Goal: Task Accomplishment & Management: Complete application form

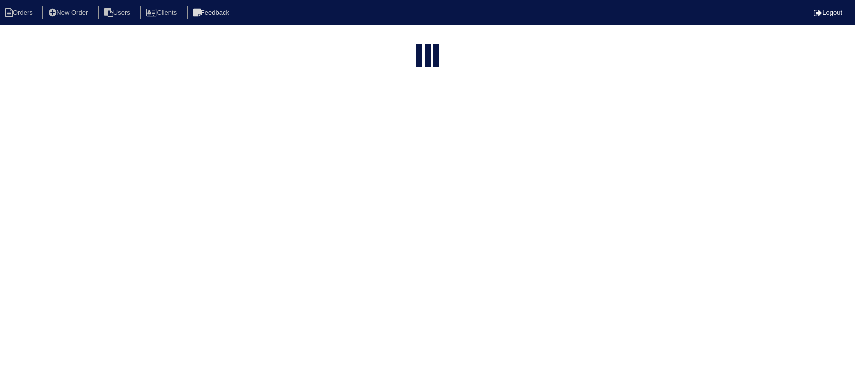
select select "15"
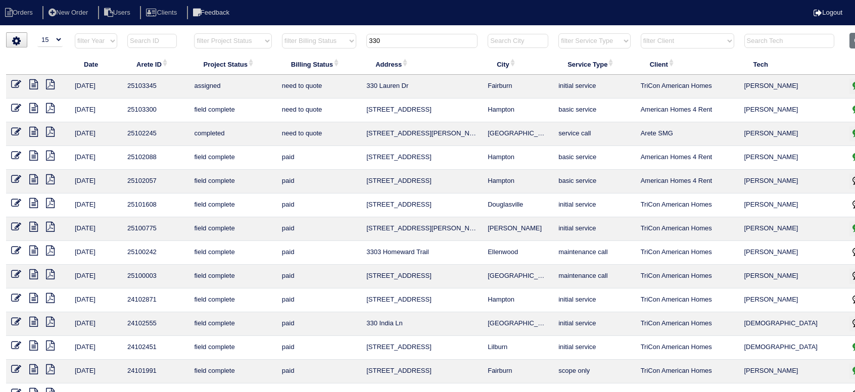
click at [427, 43] on input "330" at bounding box center [421, 41] width 111 height 14
click at [427, 42] on input "330" at bounding box center [421, 41] width 111 height 14
click at [428, 42] on input "330" at bounding box center [421, 41] width 111 height 14
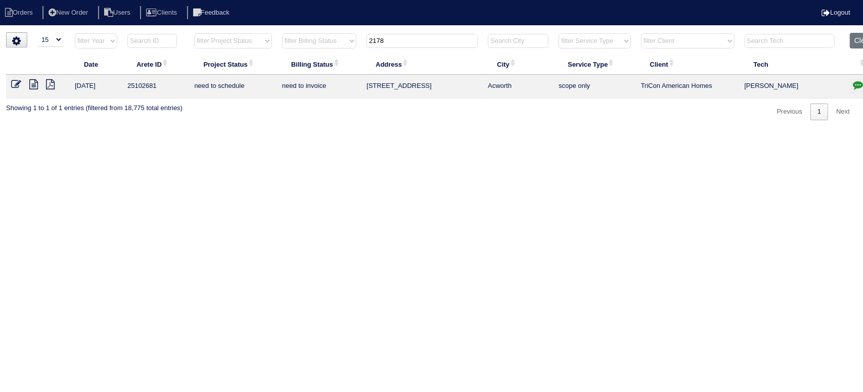
type input "2178"
click at [32, 86] on icon at bounding box center [33, 84] width 9 height 10
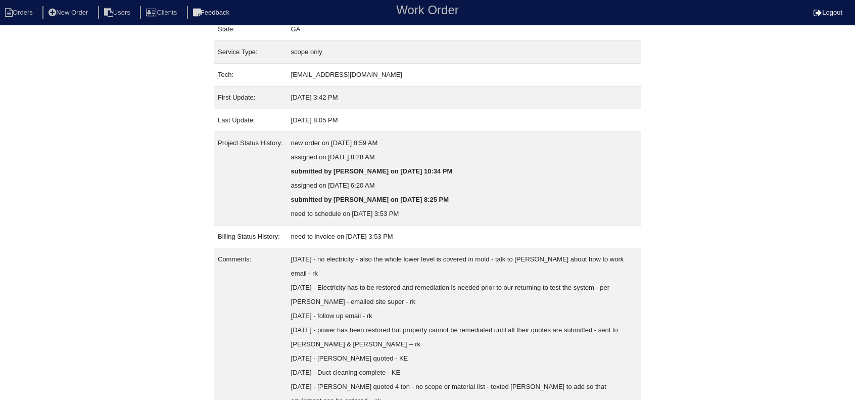
scroll to position [172, 0]
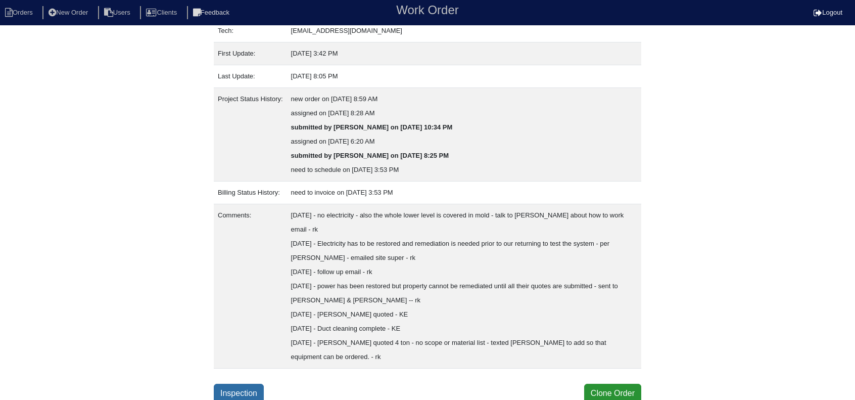
click at [239, 384] on link "Inspection" at bounding box center [239, 393] width 50 height 19
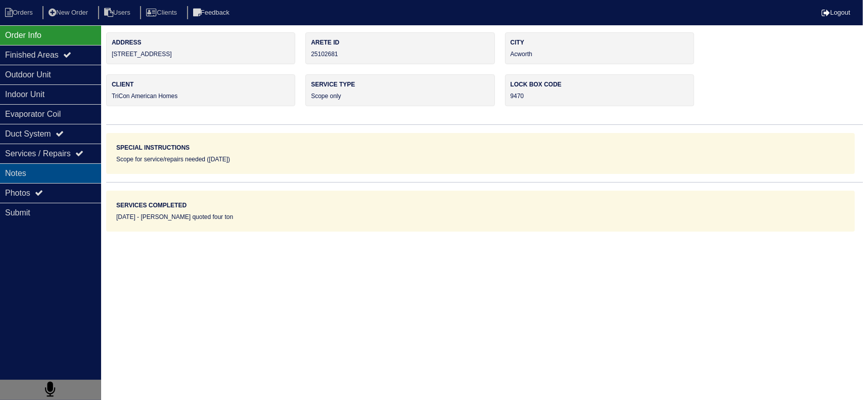
click at [77, 175] on div "Notes" at bounding box center [50, 173] width 101 height 20
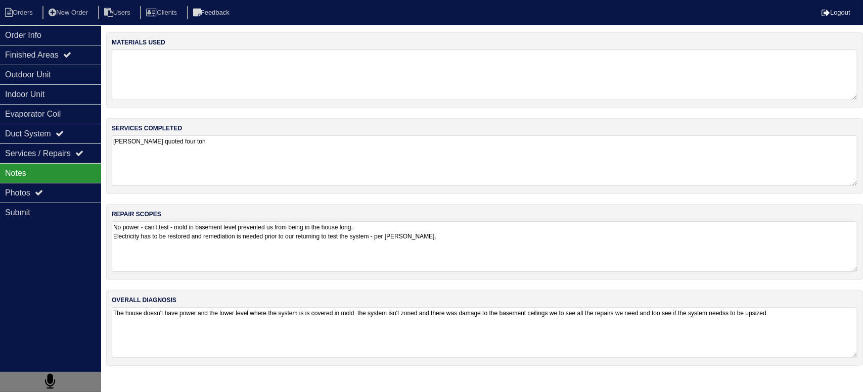
click at [182, 271] on div "repair scopes No power - can't test - mold in basement level prevented us from …" at bounding box center [484, 242] width 757 height 76
click at [479, 248] on textarea "No power - can't test - mold in basement level prevented us from being in the h…" at bounding box center [484, 246] width 745 height 50
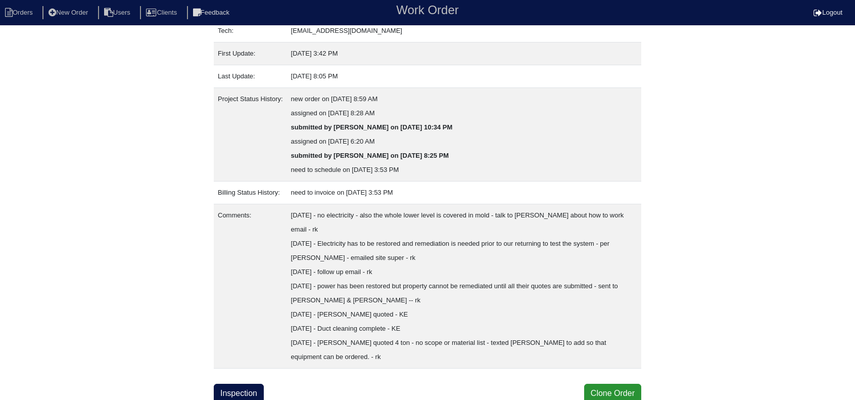
scroll to position [172, 0]
click at [243, 384] on link "Inspection" at bounding box center [239, 393] width 50 height 19
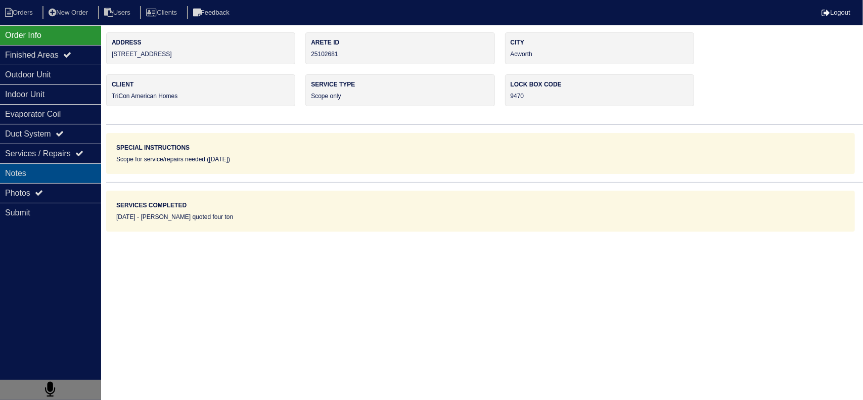
click at [38, 165] on div "Notes" at bounding box center [50, 173] width 101 height 20
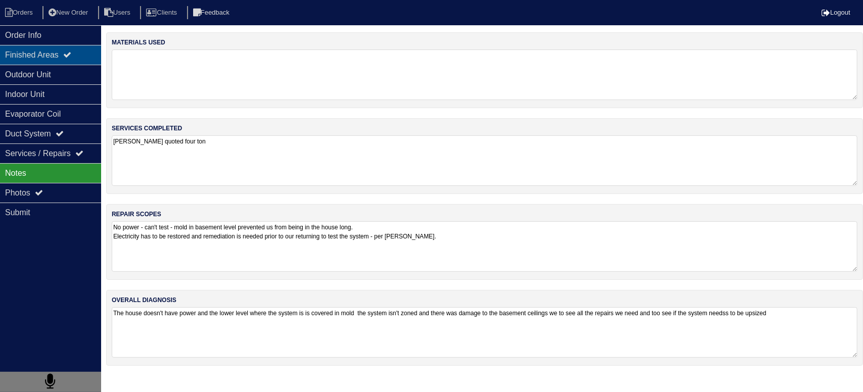
click at [66, 60] on div "Finished Areas" at bounding box center [50, 55] width 101 height 20
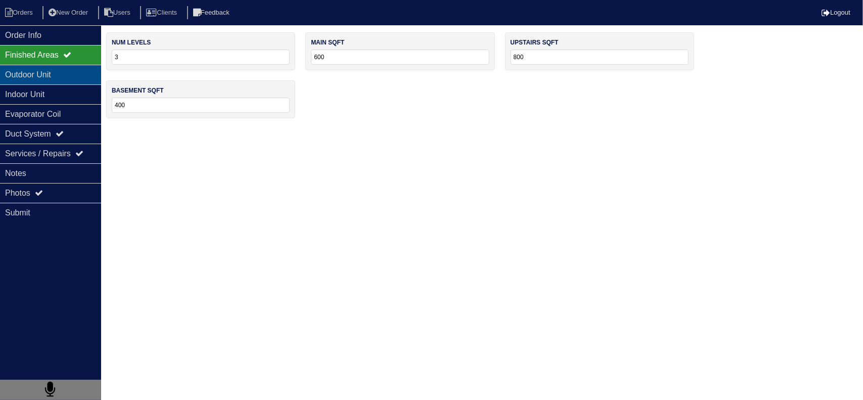
click at [62, 77] on div "Outdoor Unit" at bounding box center [50, 75] width 101 height 20
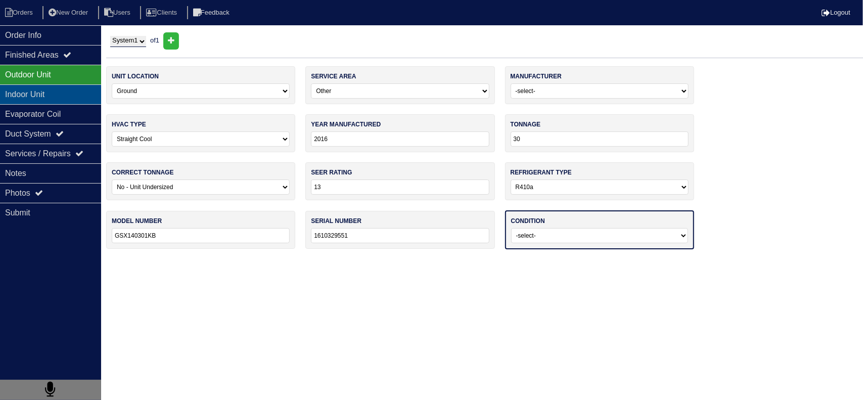
click at [59, 97] on div "Indoor Unit" at bounding box center [50, 94] width 101 height 20
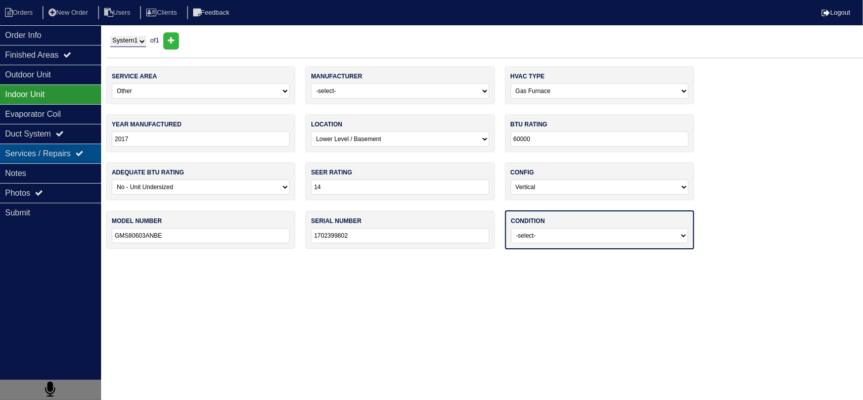
drag, startPoint x: 55, startPoint y: 114, endPoint x: 55, endPoint y: 147, distance: 32.9
click at [55, 117] on div "Evaporator Coil" at bounding box center [50, 114] width 101 height 20
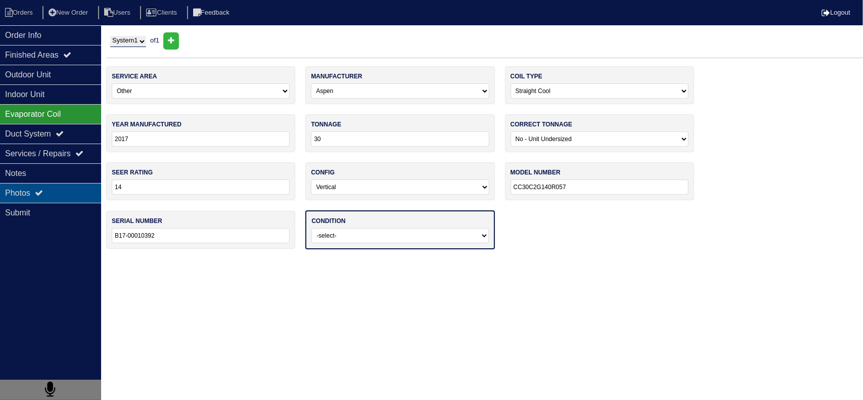
click at [48, 183] on div "Photos" at bounding box center [50, 193] width 101 height 20
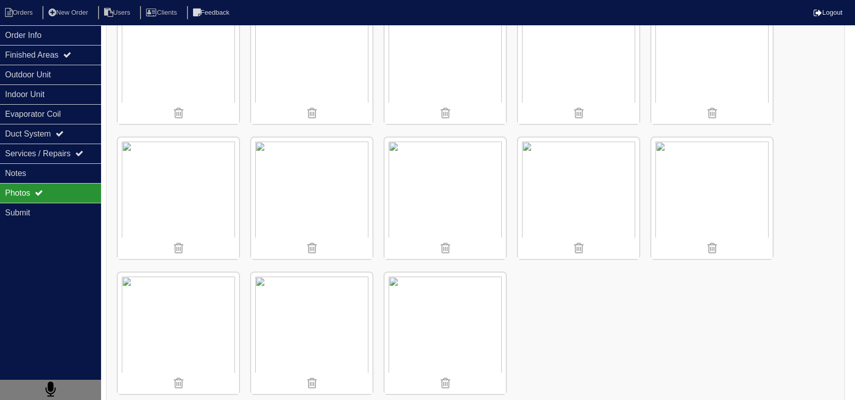
scroll to position [910, 0]
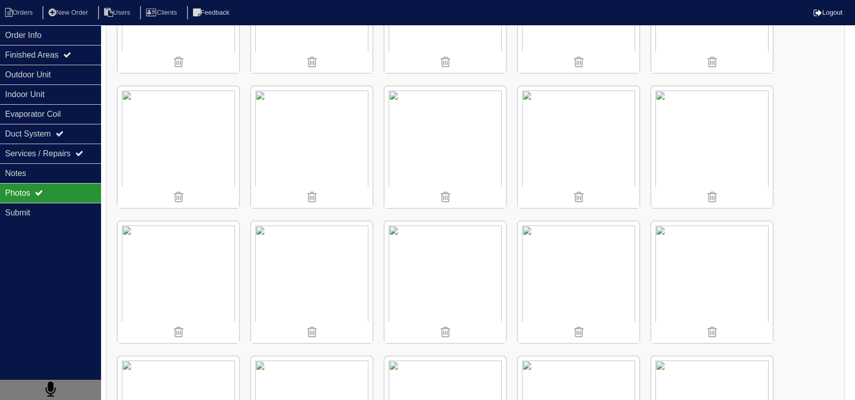
click at [746, 126] on img at bounding box center [711, 146] width 121 height 121
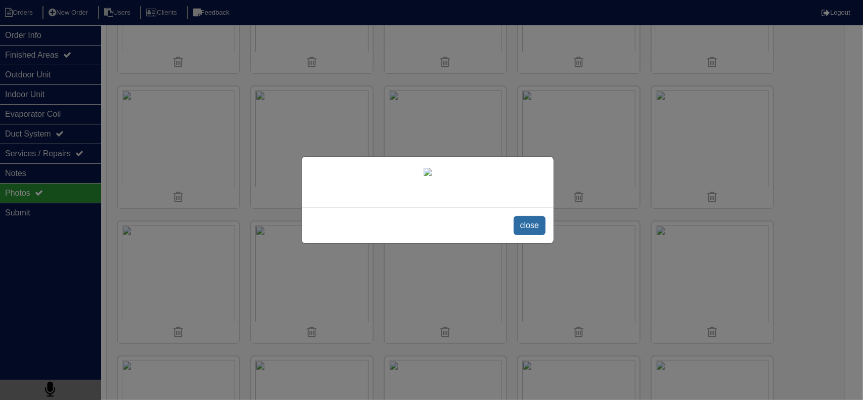
click at [522, 235] on span "close" at bounding box center [529, 225] width 32 height 19
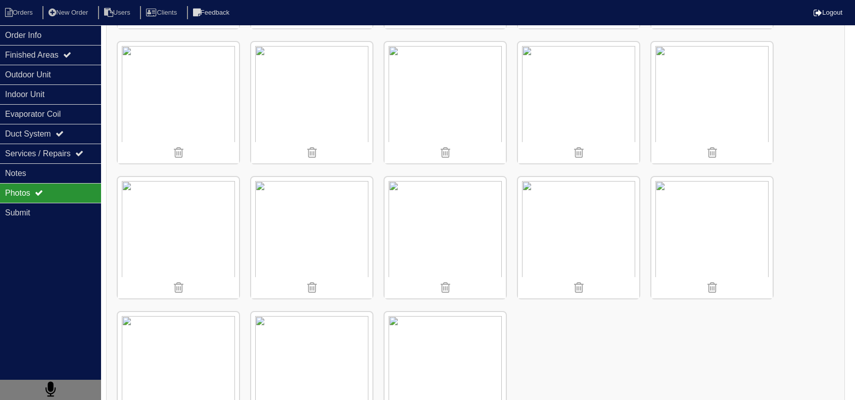
scroll to position [1274, 0]
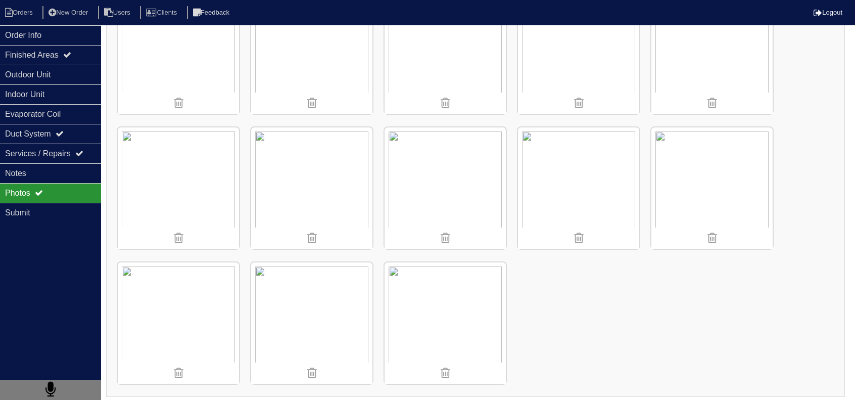
click at [162, 167] on img at bounding box center [178, 187] width 121 height 121
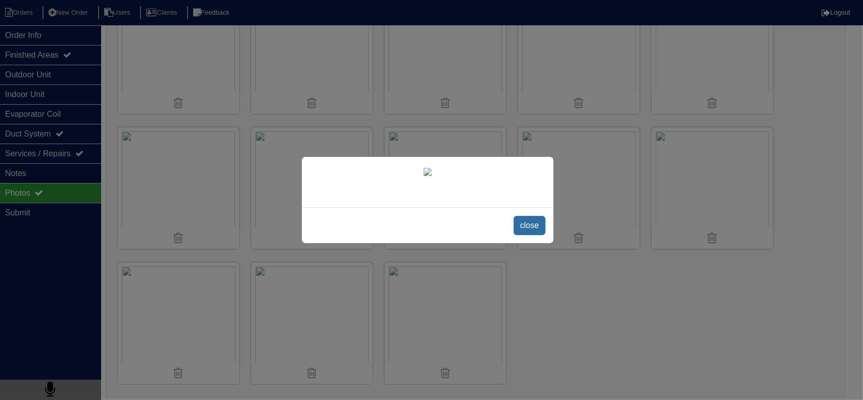
click at [532, 235] on span "close" at bounding box center [529, 225] width 32 height 19
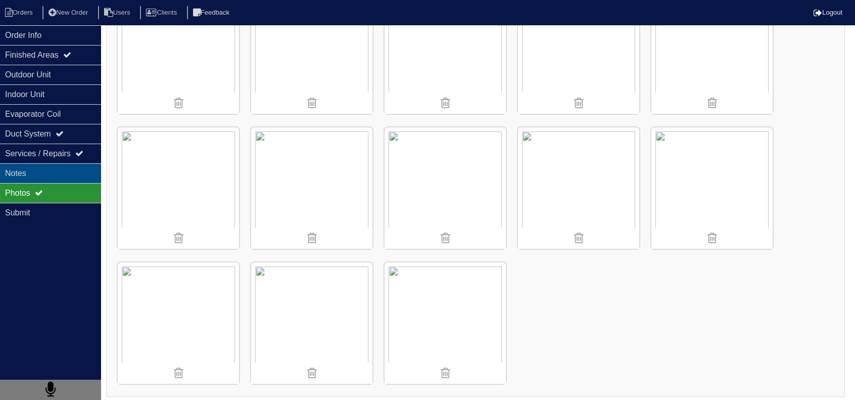
click at [68, 165] on div "Notes" at bounding box center [50, 173] width 101 height 20
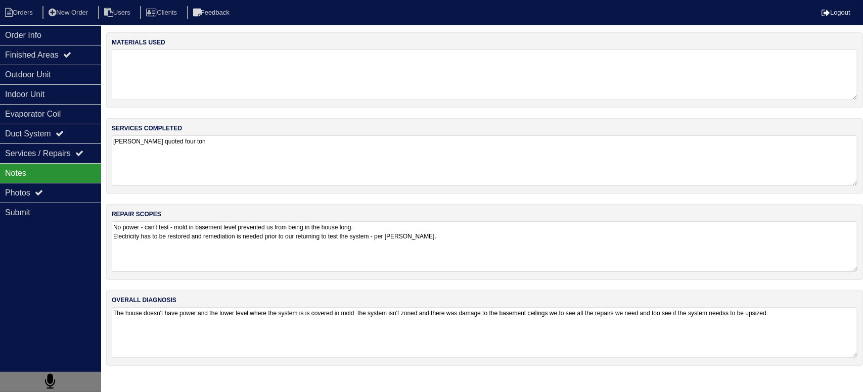
click at [245, 287] on div "materials used services completed Dan quoted four ton repair scopes No power - …" at bounding box center [484, 204] width 757 height 344
click at [264, 316] on textarea "The house doesn't have power and the lower level where the system is is covered…" at bounding box center [484, 332] width 745 height 51
click at [413, 253] on textarea "No power - can't test - mold in basement level prevented us from being in the h…" at bounding box center [484, 246] width 745 height 51
drag, startPoint x: 512, startPoint y: 245, endPoint x: 360, endPoint y: 199, distance: 159.3
click at [511, 245] on textarea "No power - can't test - mold in basement level prevented us from being in the h…" at bounding box center [484, 246] width 745 height 50
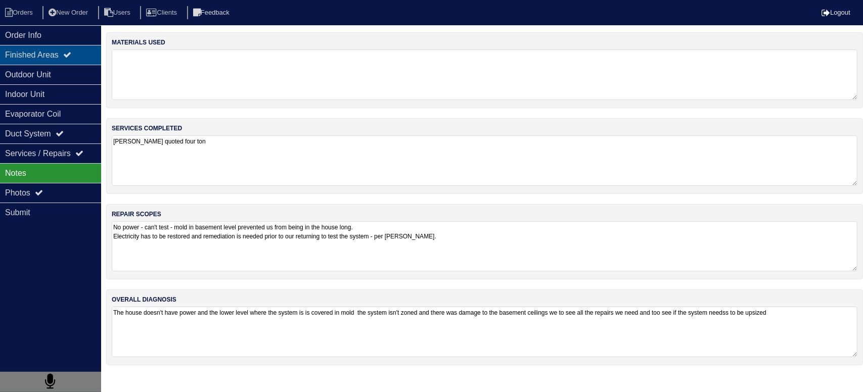
click at [78, 62] on div "Finished Areas" at bounding box center [50, 55] width 101 height 20
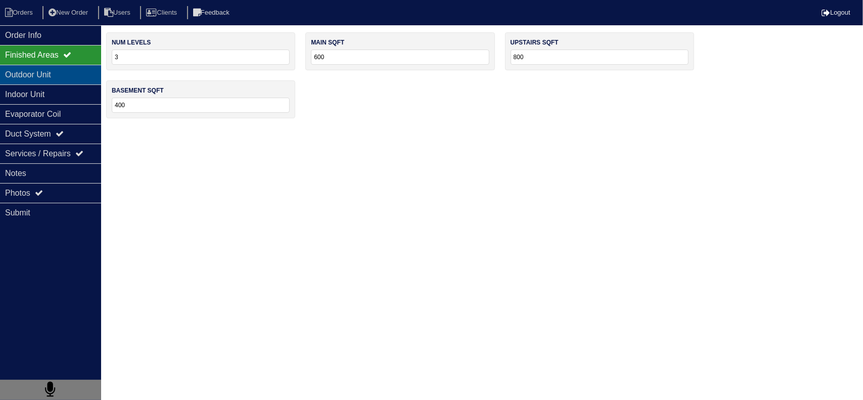
click at [78, 73] on div "Outdoor Unit" at bounding box center [50, 75] width 101 height 20
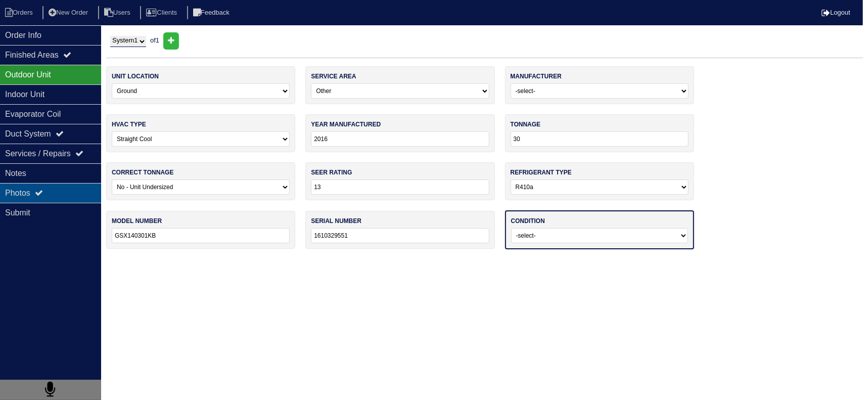
click at [35, 194] on div "Photos" at bounding box center [50, 193] width 101 height 20
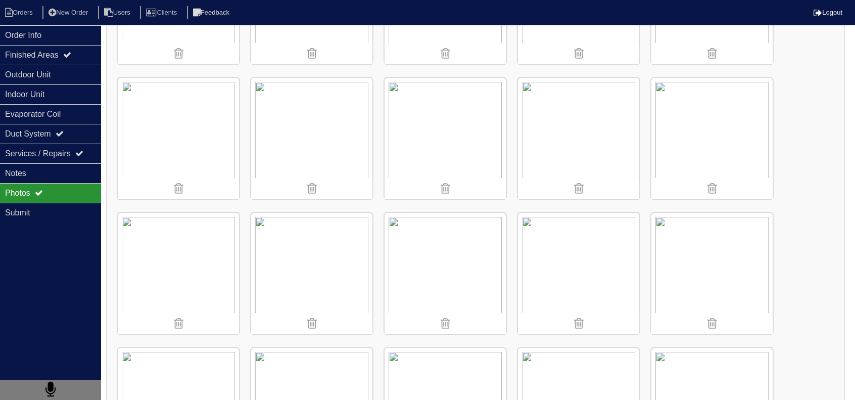
scroll to position [1122, 0]
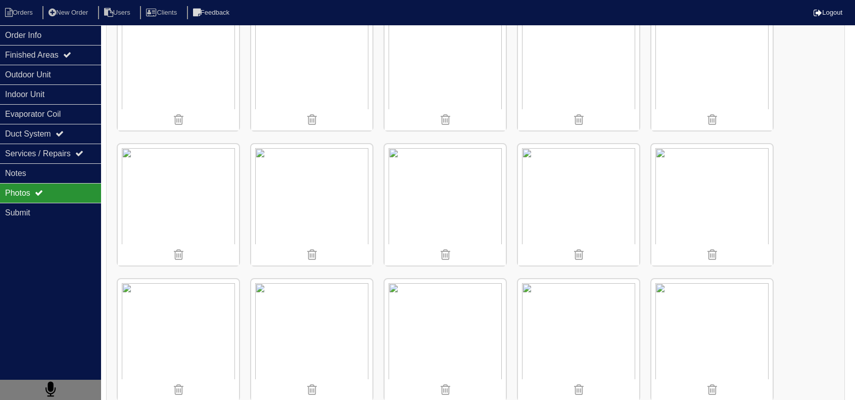
click at [723, 320] on img at bounding box center [711, 339] width 121 height 121
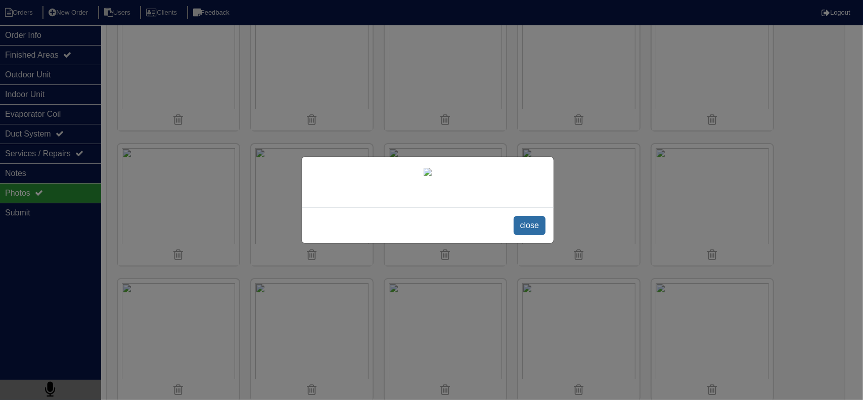
click at [525, 235] on span "close" at bounding box center [529, 225] width 32 height 19
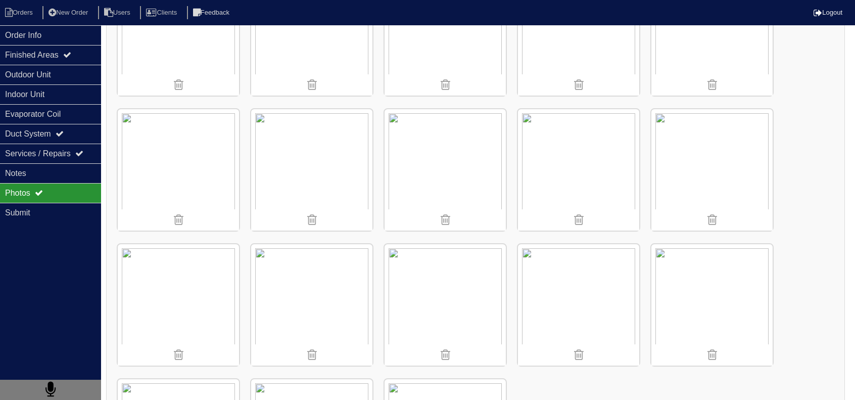
scroll to position [1172, 0]
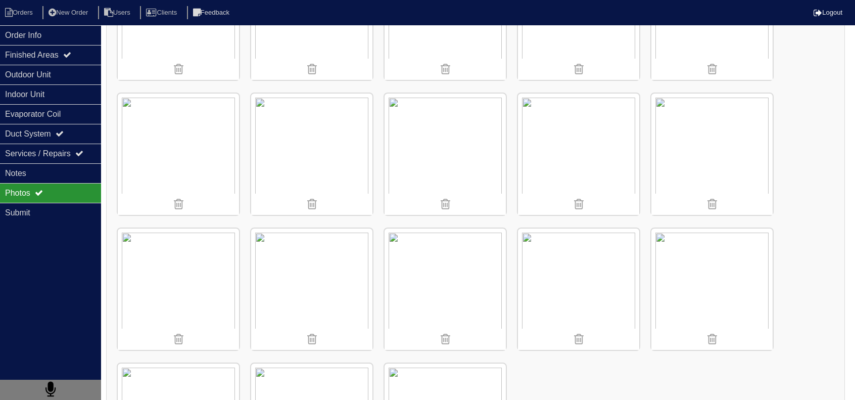
click at [294, 234] on img at bounding box center [311, 288] width 121 height 121
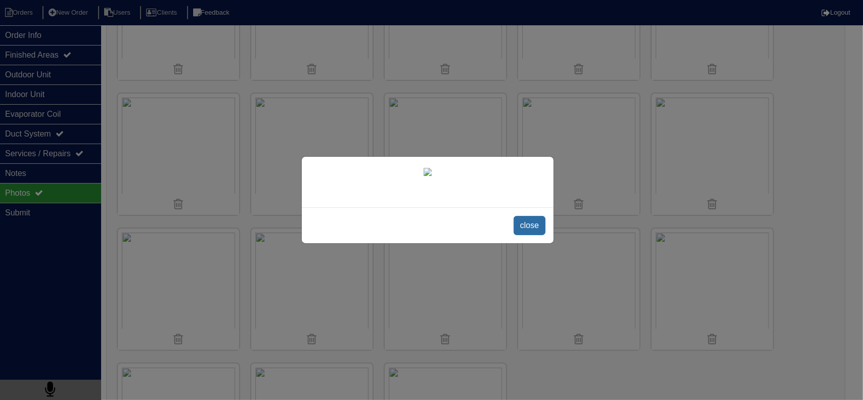
click at [532, 235] on span "close" at bounding box center [529, 225] width 32 height 19
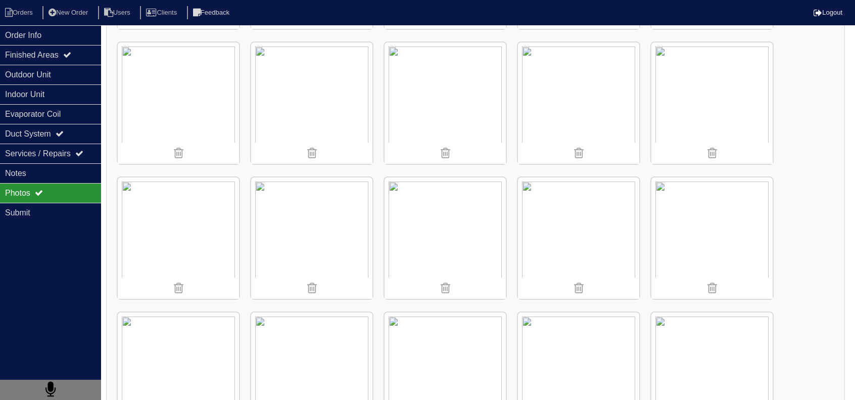
scroll to position [718, 0]
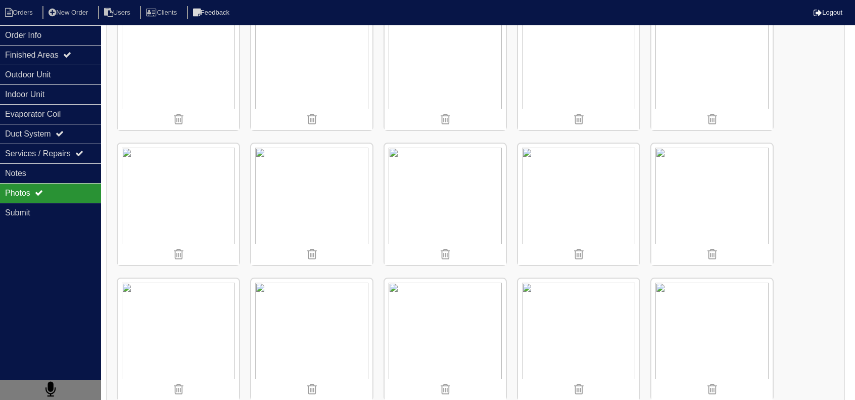
click at [330, 369] on img at bounding box center [311, 338] width 121 height 121
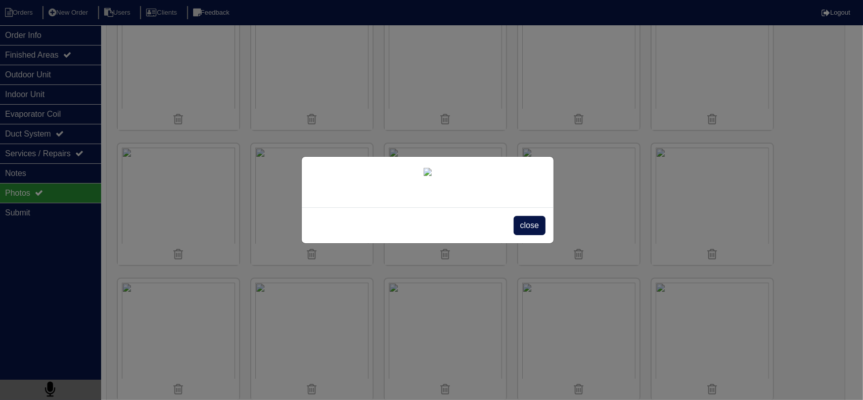
click at [509, 243] on div "close" at bounding box center [428, 225] width 252 height 36
click at [523, 235] on span "close" at bounding box center [529, 225] width 32 height 19
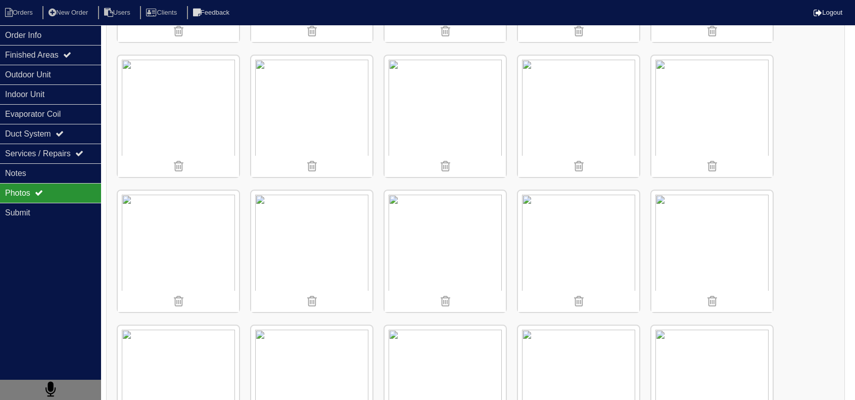
scroll to position [515, 0]
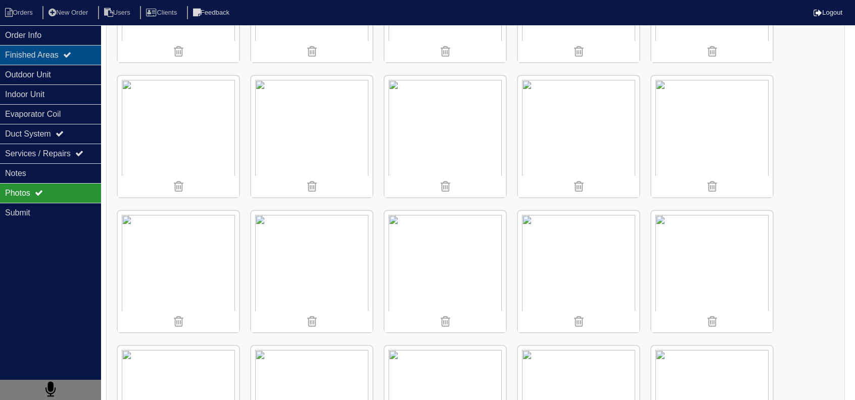
click at [70, 55] on icon at bounding box center [67, 55] width 8 height 8
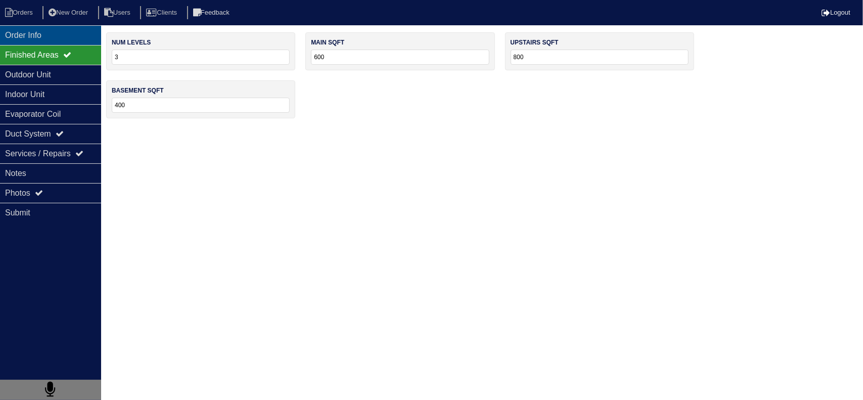
click at [73, 28] on div "Order Info" at bounding box center [50, 35] width 101 height 20
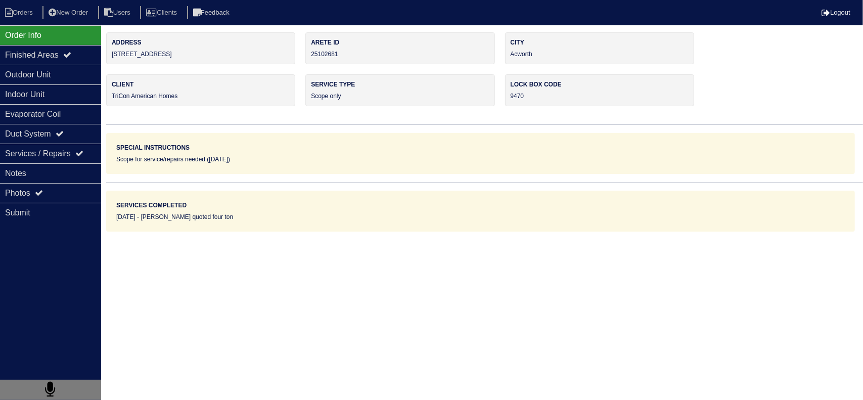
drag, startPoint x: 129, startPoint y: 51, endPoint x: 114, endPoint y: 54, distance: 16.1
click at [108, 53] on div "Address 2178 Serenity Dr NW" at bounding box center [200, 48] width 189 height 32
click at [73, 190] on div "Photos" at bounding box center [50, 193] width 101 height 20
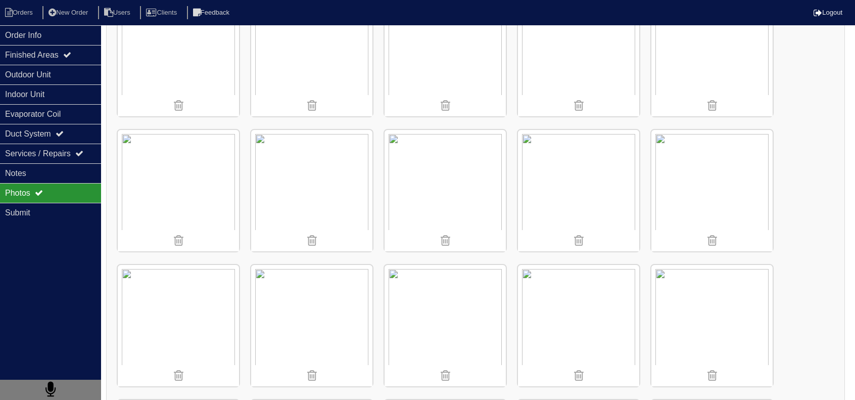
scroll to position [910, 0]
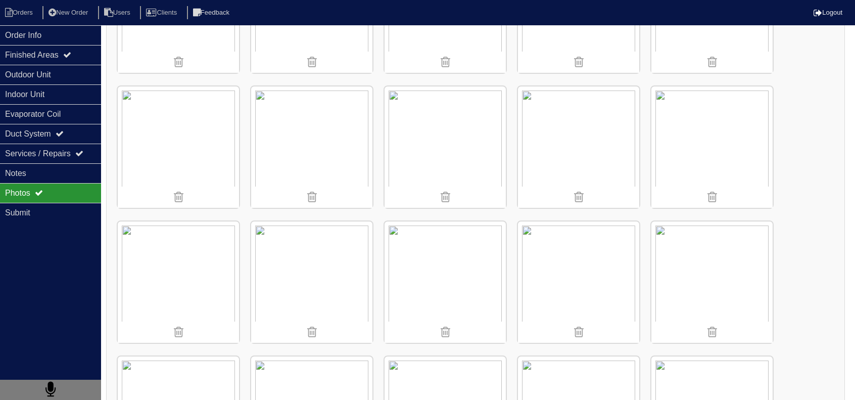
click at [716, 134] on img at bounding box center [711, 146] width 121 height 121
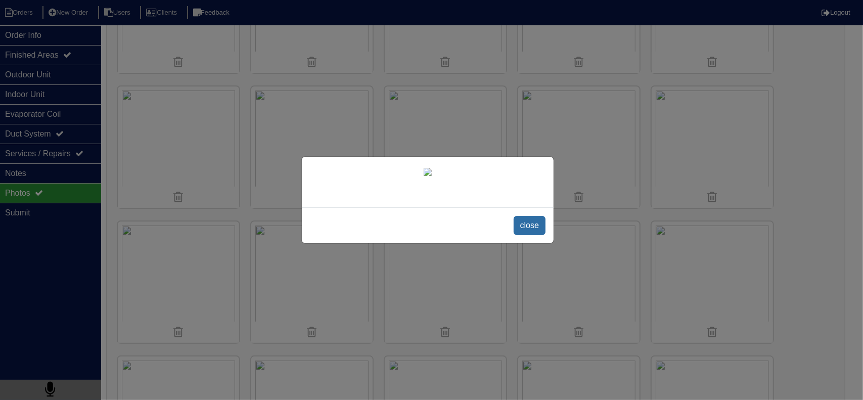
click at [525, 235] on span "close" at bounding box center [529, 225] width 32 height 19
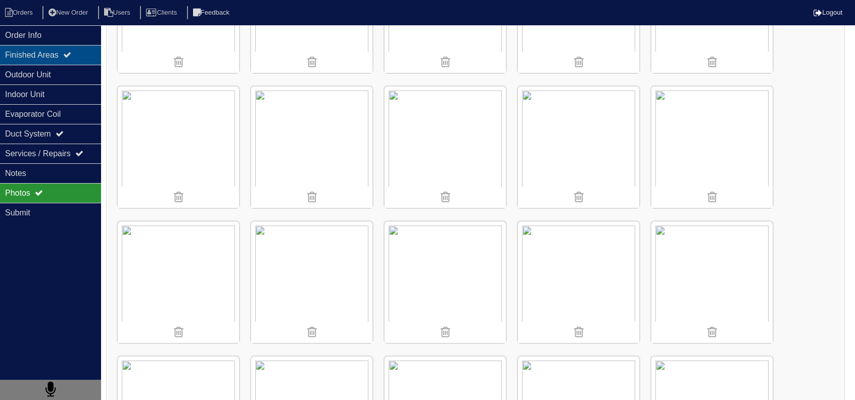
click at [71, 57] on icon at bounding box center [67, 55] width 8 height 8
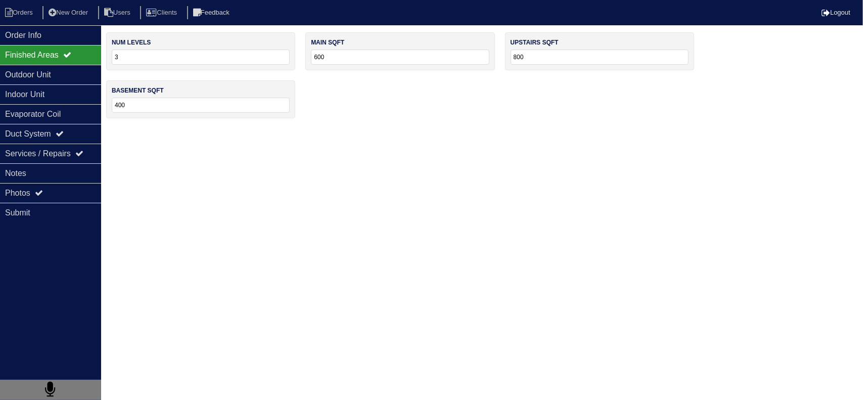
click at [50, 63] on div "Finished Areas" at bounding box center [50, 55] width 101 height 20
click at [57, 70] on div "Outdoor Unit" at bounding box center [50, 75] width 101 height 20
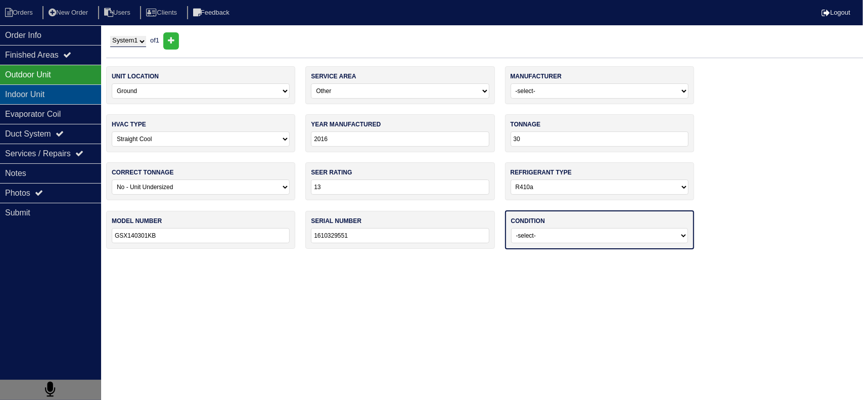
click at [73, 97] on div "Indoor Unit" at bounding box center [50, 94] width 101 height 20
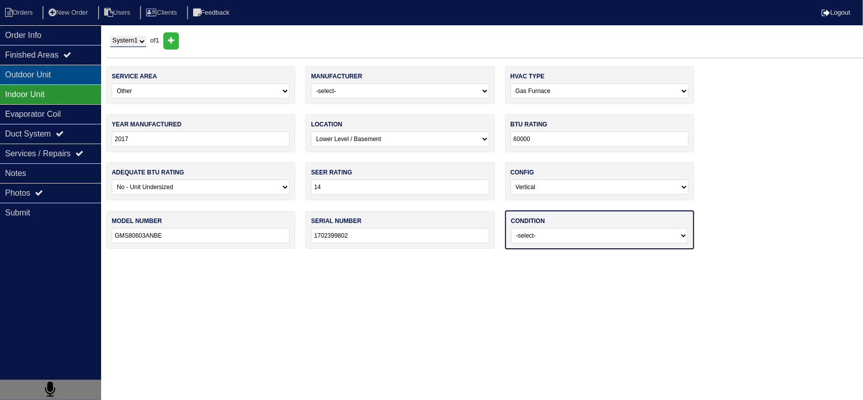
click at [88, 79] on div "Outdoor Unit" at bounding box center [50, 75] width 101 height 20
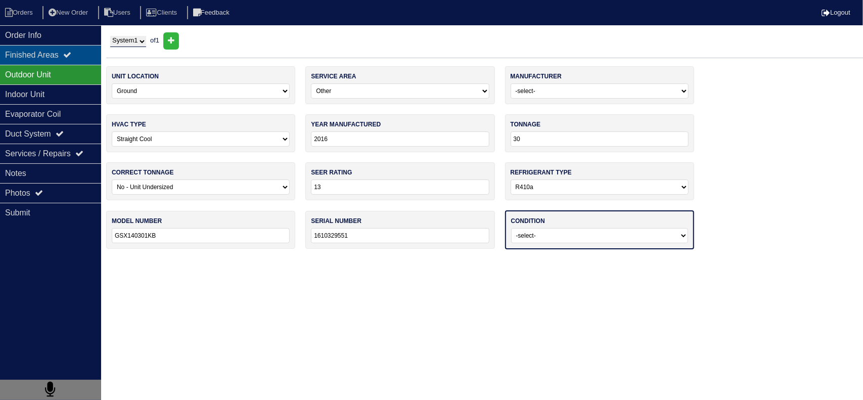
click at [71, 54] on icon at bounding box center [67, 55] width 8 height 8
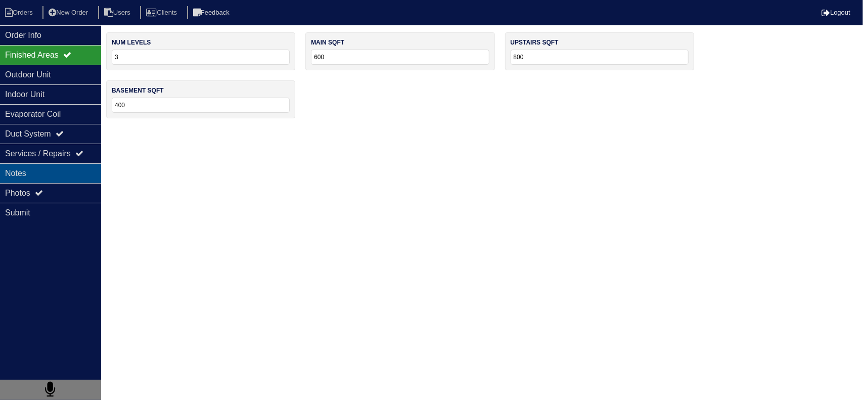
drag, startPoint x: 34, startPoint y: 170, endPoint x: 37, endPoint y: 175, distance: 6.2
click at [34, 171] on div "Notes" at bounding box center [50, 173] width 101 height 20
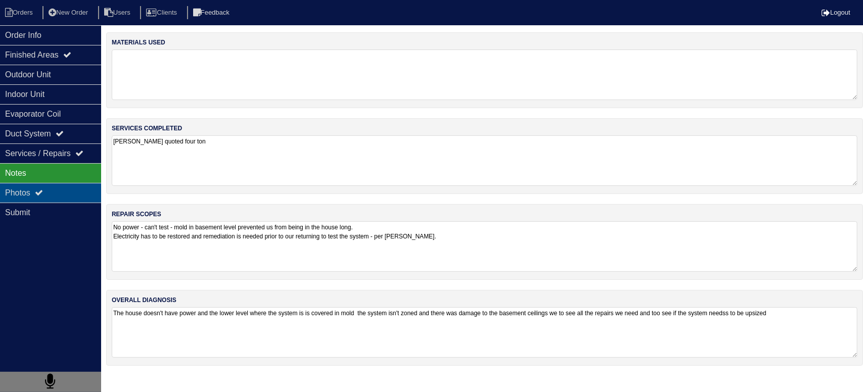
click at [52, 187] on div "Photos" at bounding box center [50, 193] width 101 height 20
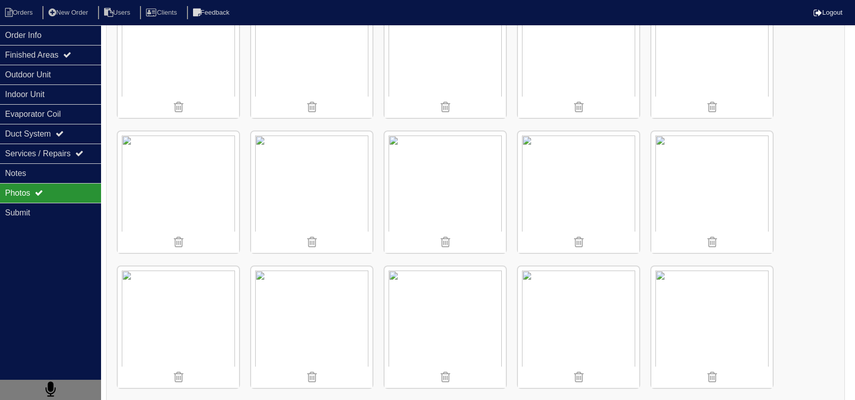
scroll to position [910, 0]
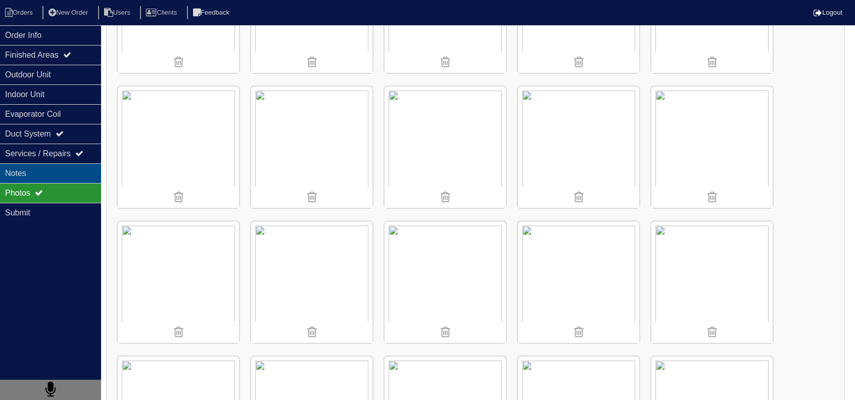
drag, startPoint x: 61, startPoint y: 163, endPoint x: 79, endPoint y: 168, distance: 18.9
click at [61, 163] on div "Notes" at bounding box center [50, 173] width 101 height 20
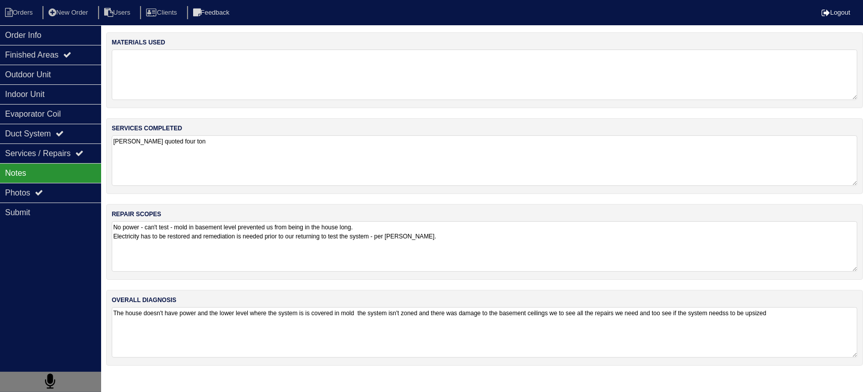
click at [257, 254] on textarea "No power - can't test - mold in basement level prevented us from being in the h…" at bounding box center [484, 246] width 745 height 51
click at [519, 247] on textarea "No power - can't test - mold in basement level prevented us from being in the h…" at bounding box center [484, 246] width 745 height 50
type textarea "No power - can't test - mold in basement level prevented us from being in the h…"
click at [52, 184] on div "Photos" at bounding box center [50, 193] width 101 height 20
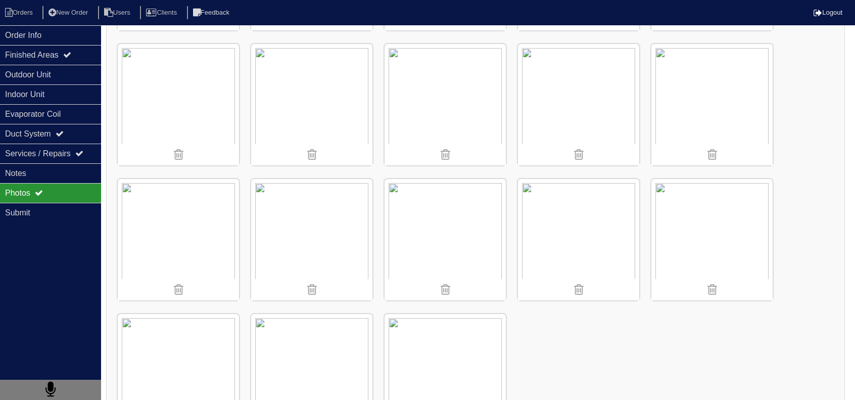
scroll to position [1274, 0]
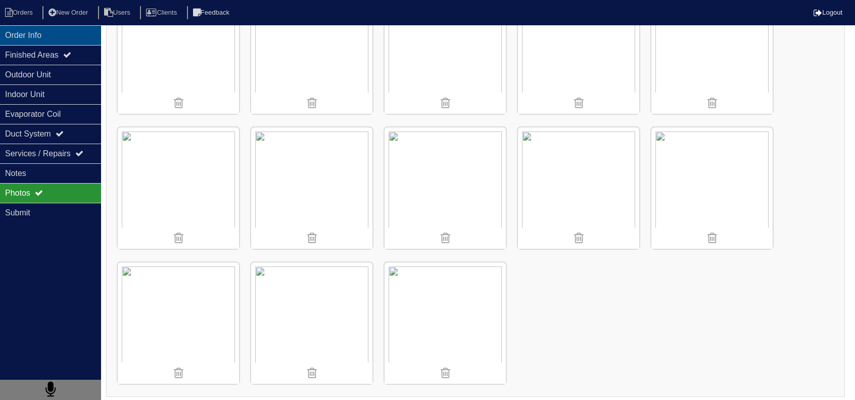
click at [61, 42] on div "Order Info" at bounding box center [50, 35] width 101 height 20
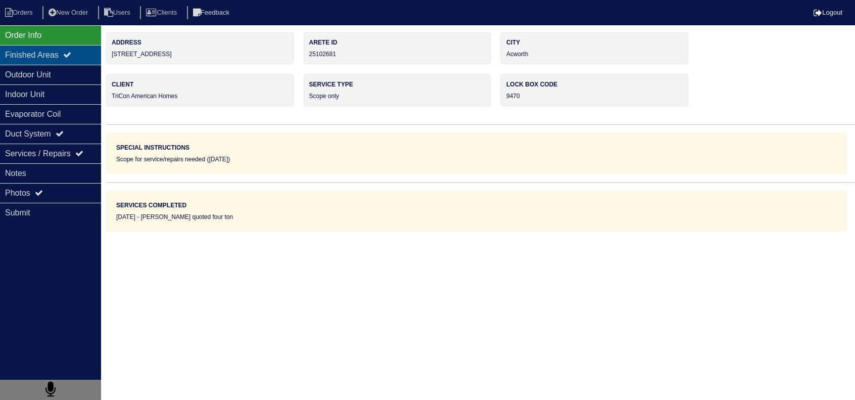
scroll to position [0, 0]
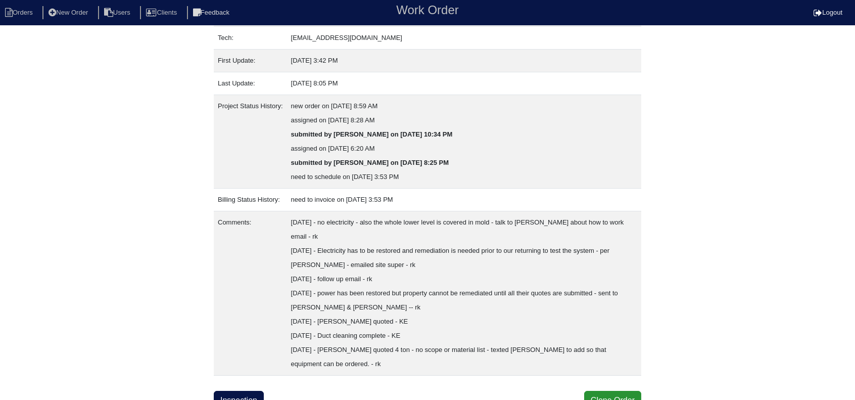
scroll to position [172, 0]
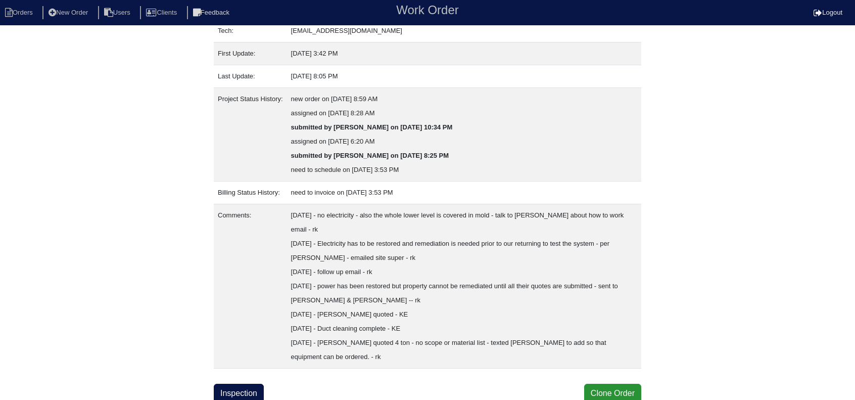
click at [236, 386] on link "Inspection" at bounding box center [239, 393] width 50 height 19
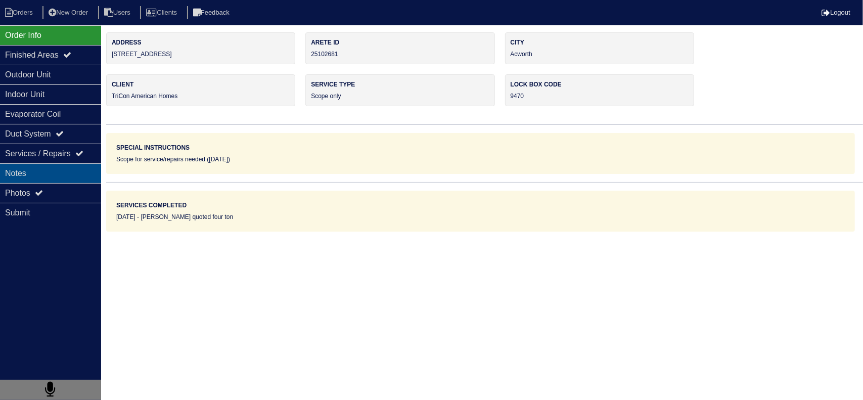
click at [71, 181] on div "Notes" at bounding box center [50, 173] width 101 height 20
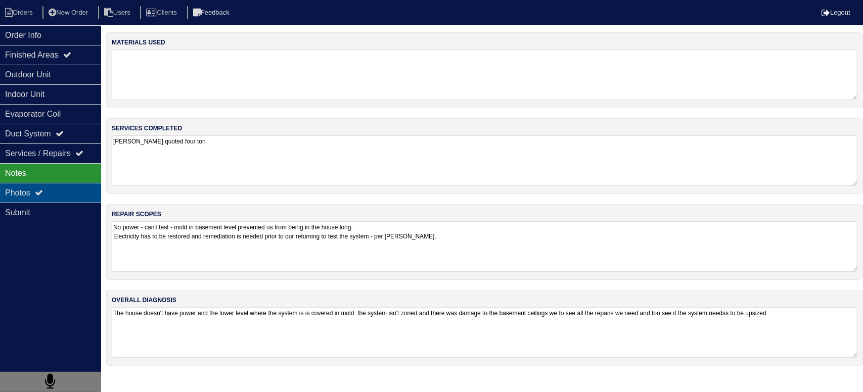
click at [69, 183] on div "Photos" at bounding box center [50, 193] width 101 height 20
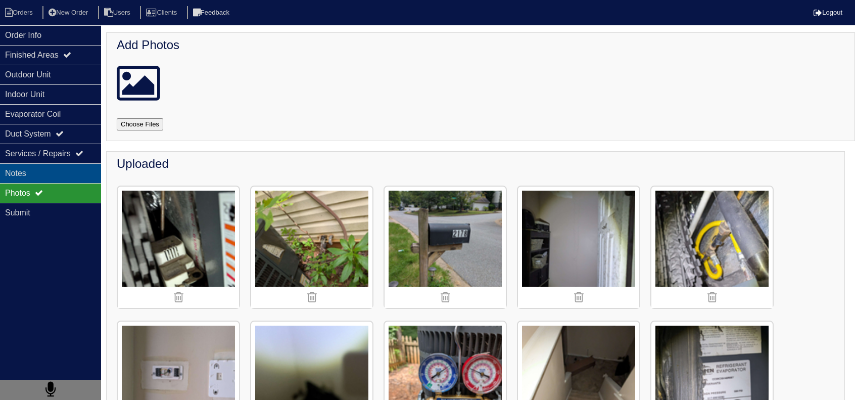
click at [51, 172] on div "Notes" at bounding box center [50, 173] width 101 height 20
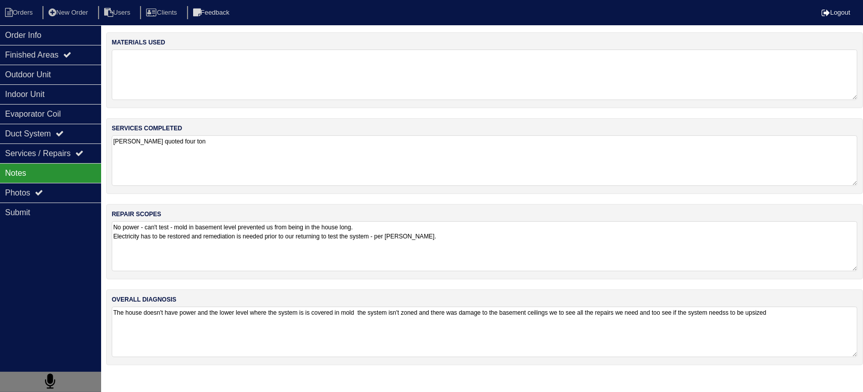
click at [226, 242] on textarea "No power - can't test - mold in basement level prevented us from being in the h…" at bounding box center [484, 246] width 745 height 50
click at [522, 244] on textarea "No power - can't test - mold in basement level prevented us from being in the h…" at bounding box center [484, 246] width 745 height 50
drag, startPoint x: 389, startPoint y: 263, endPoint x: 383, endPoint y: 264, distance: 6.1
click at [388, 264] on textarea "No power - can't test - mold in basement level prevented us from being in the h…" at bounding box center [484, 246] width 745 height 50
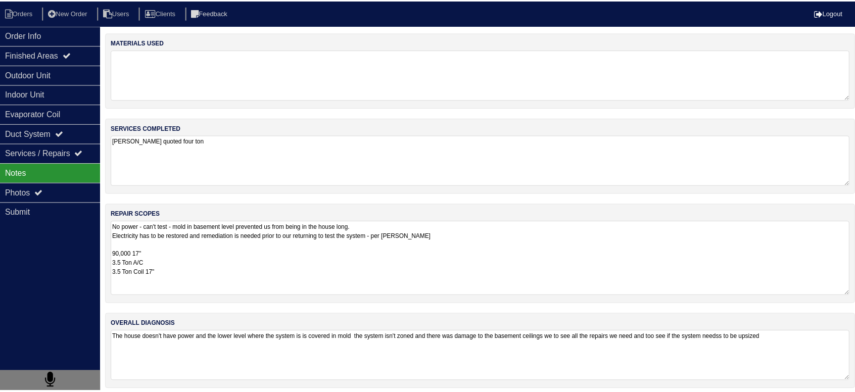
scroll to position [1, 0]
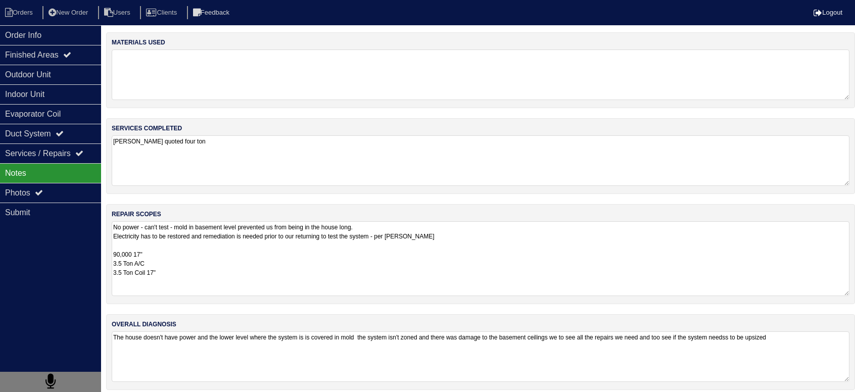
paste textarea "Pan No hole Horizontal Pan 36x36 Pad 40x40 Pad Aquaguard Floatswitch SS2 Floats…"
click at [181, 270] on textarea "No power - can't test - mold in basement level prevented us from being in the h…" at bounding box center [481, 258] width 738 height 75
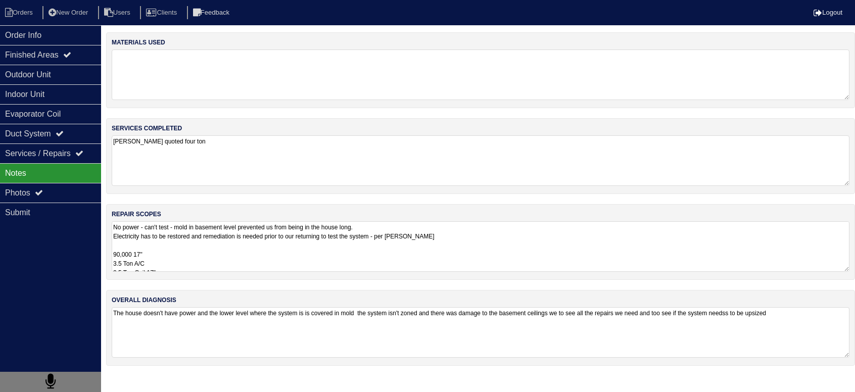
click at [223, 213] on div "repair scopes No power - can't test - mold in basement level prevented us from …" at bounding box center [480, 242] width 749 height 76
click at [210, 250] on textarea "No power - can't test - mold in basement level prevented us from being in the h…" at bounding box center [481, 246] width 738 height 51
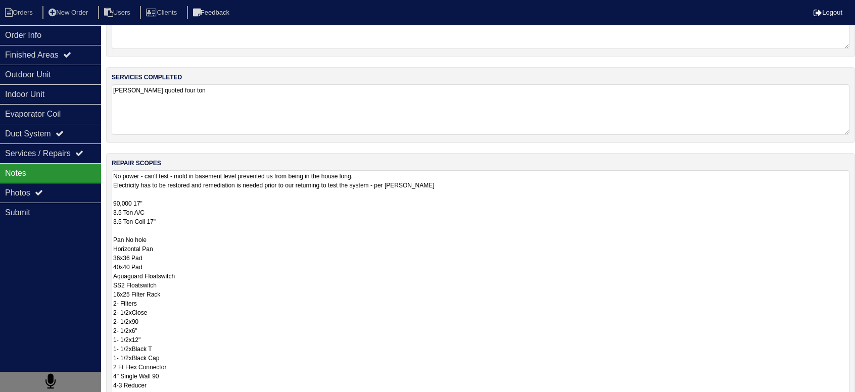
scroll to position [101, 0]
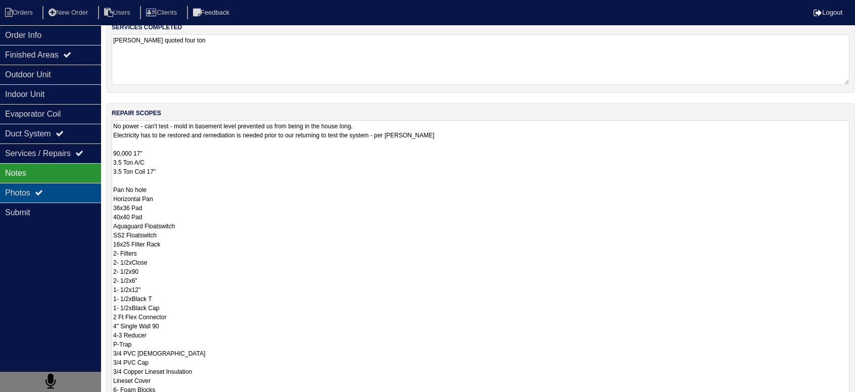
drag, startPoint x: 167, startPoint y: 200, endPoint x: 100, endPoint y: 185, distance: 68.2
click at [100, 185] on div "Order Info Finished Areas Outdoor Unit Indoor Unit Evaporator Coil Duct System …" at bounding box center [427, 251] width 855 height 641
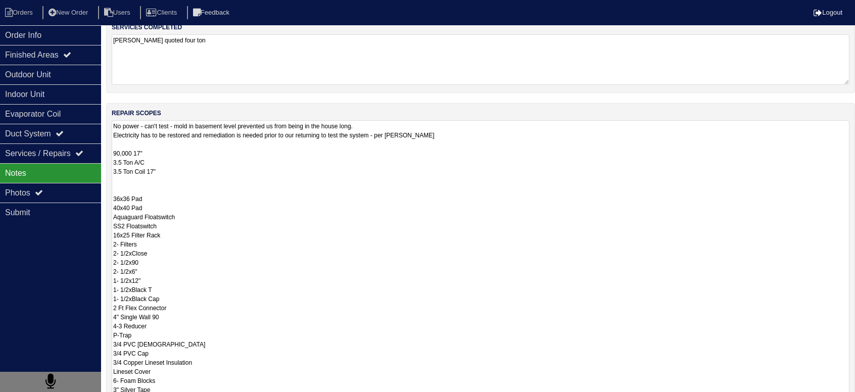
scroll to position [0, 0]
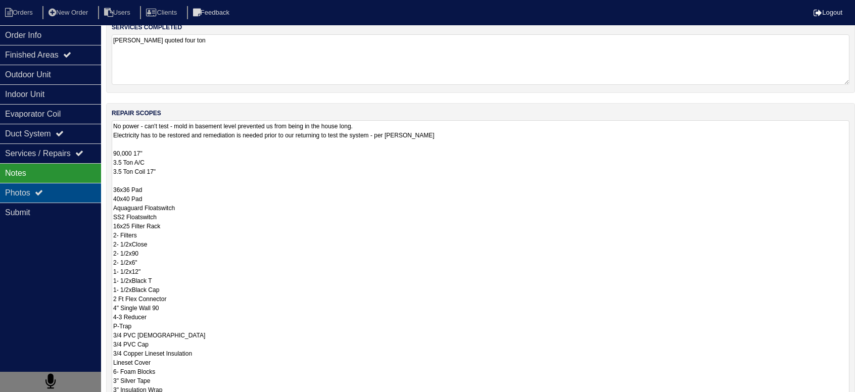
drag, startPoint x: 152, startPoint y: 195, endPoint x: 100, endPoint y: 199, distance: 52.2
click at [100, 199] on div "Order Info Finished Areas Outdoor Unit Indoor Unit Evaporator Coil Duct System …" at bounding box center [427, 251] width 855 height 641
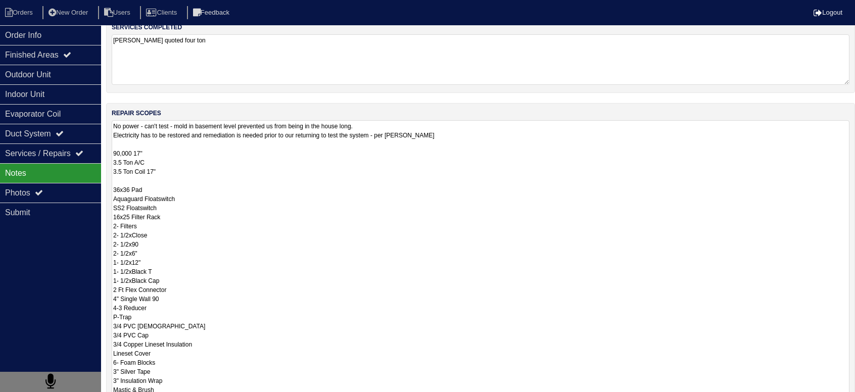
drag, startPoint x: 190, startPoint y: 195, endPoint x: 111, endPoint y: 198, distance: 78.9
click at [111, 198] on div "repair scopes No power - can't test - mold in basement level prevented us from …" at bounding box center [480, 289] width 749 height 373
drag, startPoint x: 112, startPoint y: 225, endPoint x: 178, endPoint y: 282, distance: 87.1
click at [178, 282] on textarea "No power - can't test - mold in basement level prevented us from being in the h…" at bounding box center [481, 294] width 738 height 348
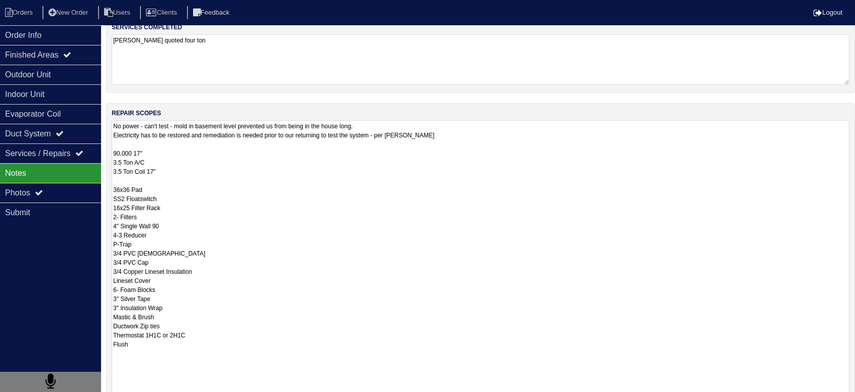
drag, startPoint x: 114, startPoint y: 232, endPoint x: 136, endPoint y: 245, distance: 25.6
click at [136, 245] on textarea "No power - can't test - mold in basement level prevented us from being in the h…" at bounding box center [481, 294] width 738 height 348
drag, startPoint x: 159, startPoint y: 246, endPoint x: 106, endPoint y: 245, distance: 53.1
click at [106, 245] on div "Order Info Finished Areas Outdoor Unit Indoor Unit Evaporator Coil Duct System …" at bounding box center [427, 251] width 855 height 641
drag, startPoint x: 113, startPoint y: 263, endPoint x: 198, endPoint y: 313, distance: 98.8
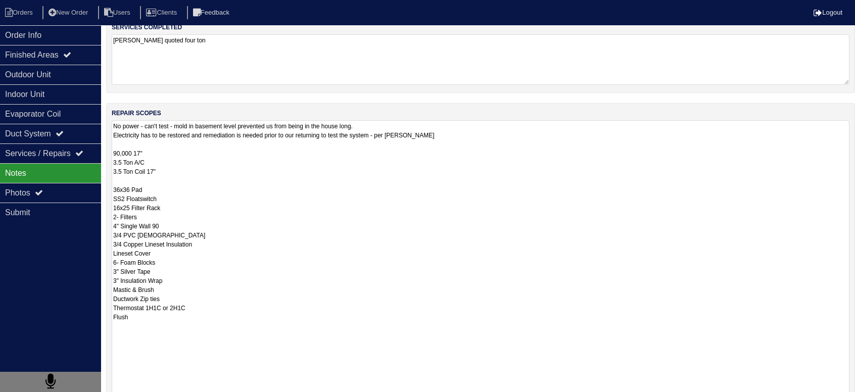
click at [198, 313] on textarea "No power - can't test - mold in basement level prevented us from being in the h…" at bounding box center [481, 294] width 738 height 348
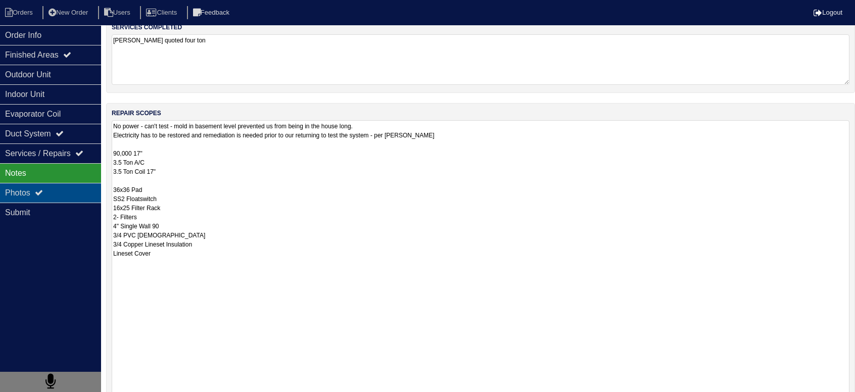
type textarea "No power - can't test - mold in basement level prevented us from being in the h…"
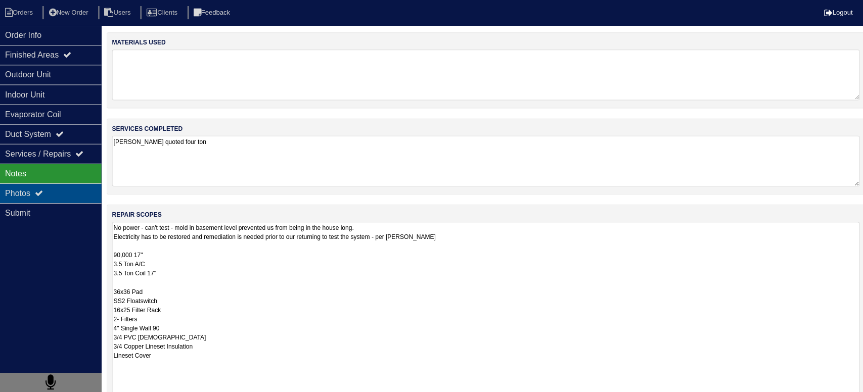
click at [65, 191] on div "Photos" at bounding box center [50, 193] width 101 height 20
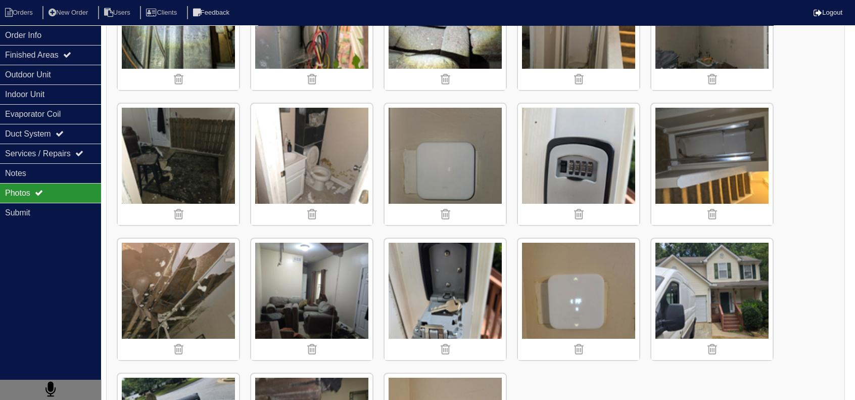
scroll to position [1274, 0]
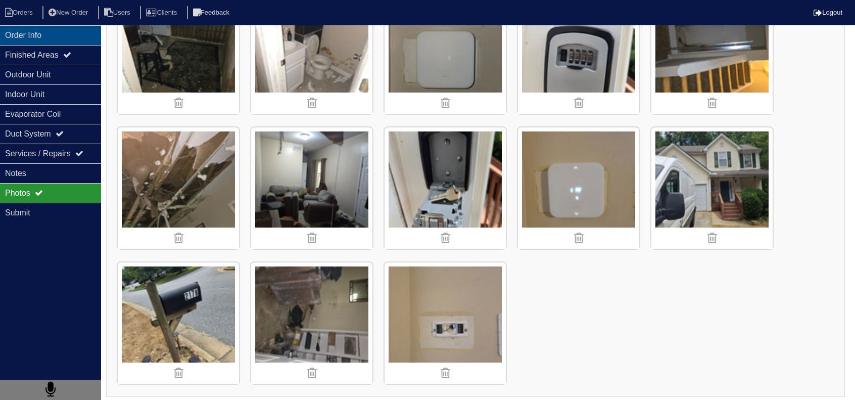
click at [52, 34] on div "Order Info" at bounding box center [50, 35] width 101 height 20
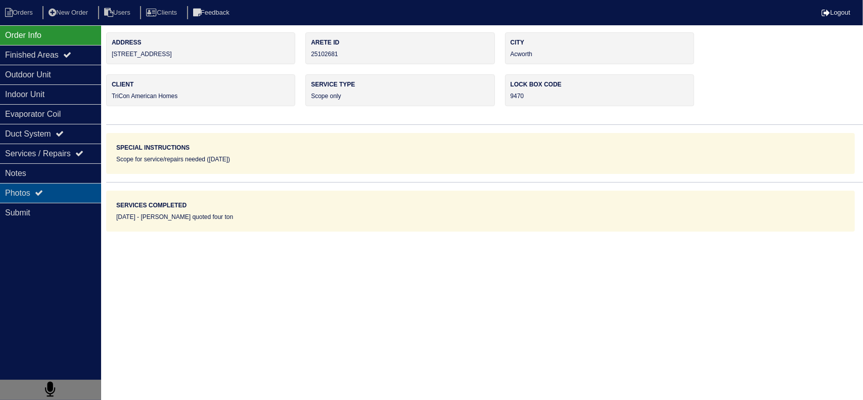
click at [80, 183] on div "Photos" at bounding box center [50, 193] width 101 height 20
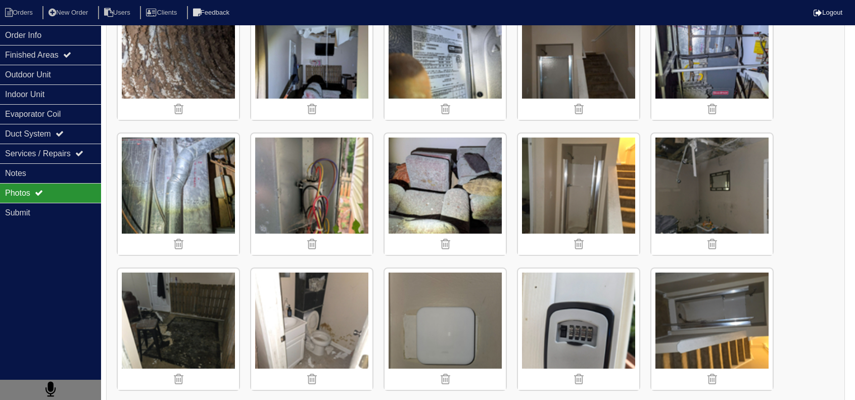
scroll to position [1061, 0]
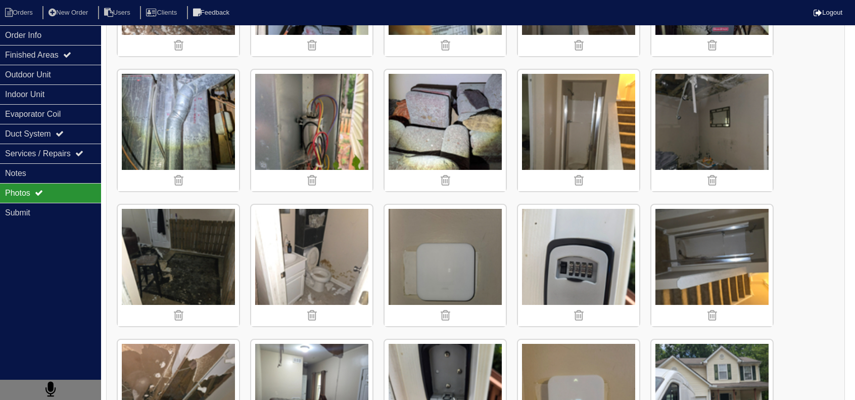
click at [73, 25] on nav "Orders New Order Users Clients Feedback Logout" at bounding box center [427, 12] width 855 height 25
click at [69, 36] on div "Order Info" at bounding box center [50, 35] width 101 height 20
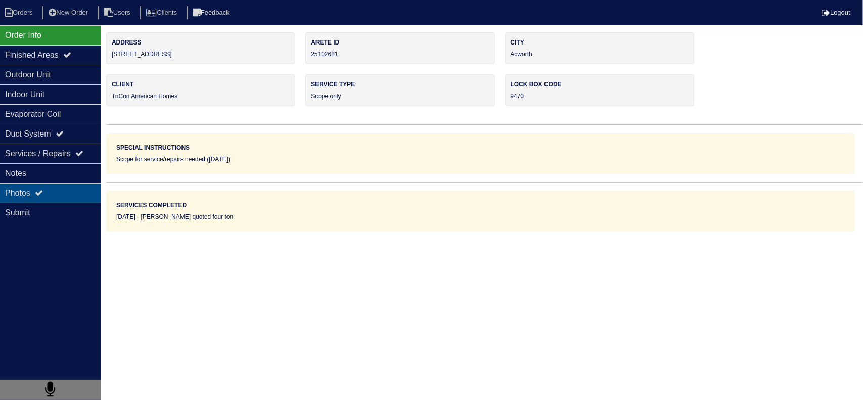
click at [66, 199] on div "Photos" at bounding box center [50, 193] width 101 height 20
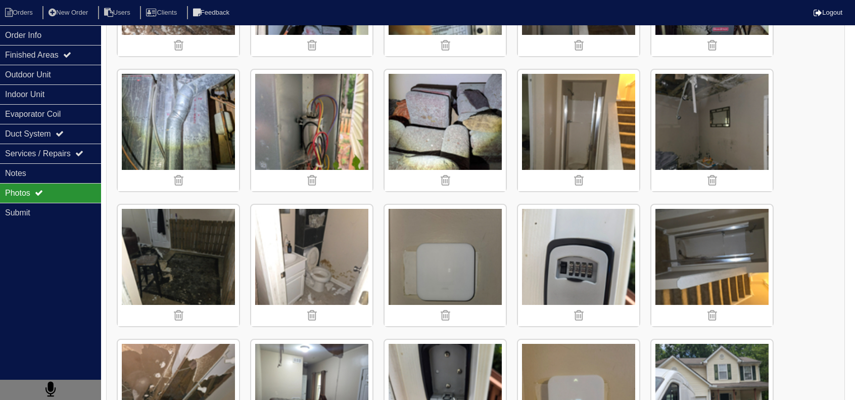
scroll to position [1274, 0]
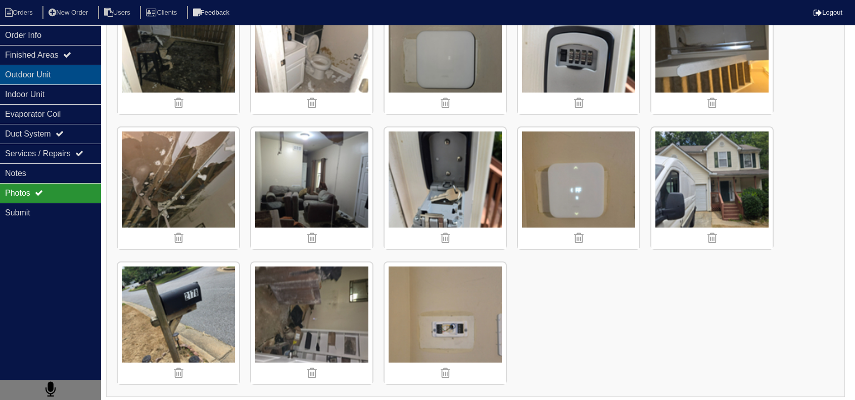
click at [46, 71] on div "Outdoor Unit" at bounding box center [50, 75] width 101 height 20
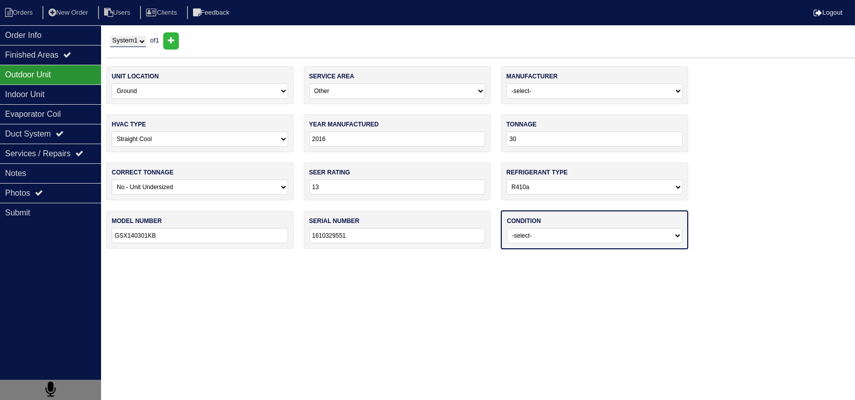
scroll to position [0, 0]
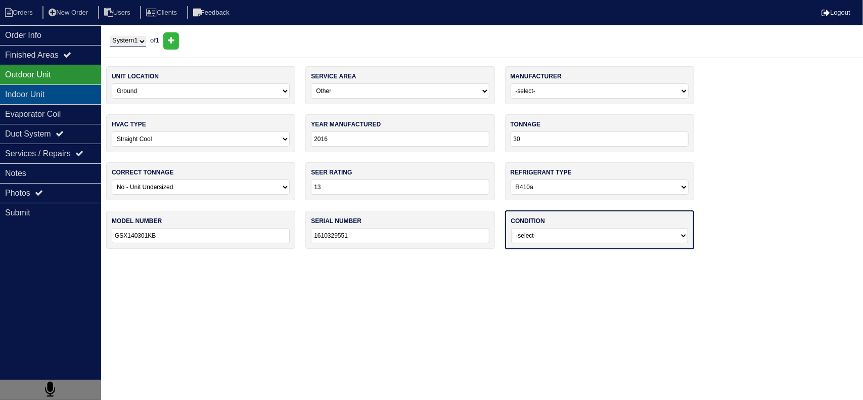
click at [71, 102] on div "Indoor Unit" at bounding box center [50, 94] width 101 height 20
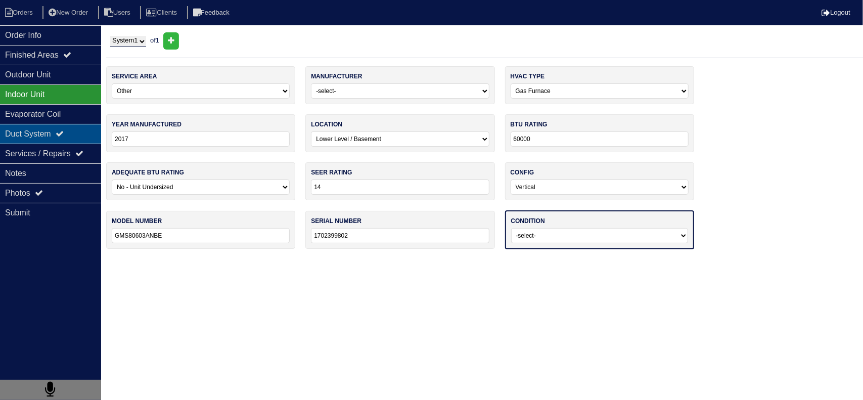
click at [69, 126] on div "Duct System" at bounding box center [50, 134] width 101 height 20
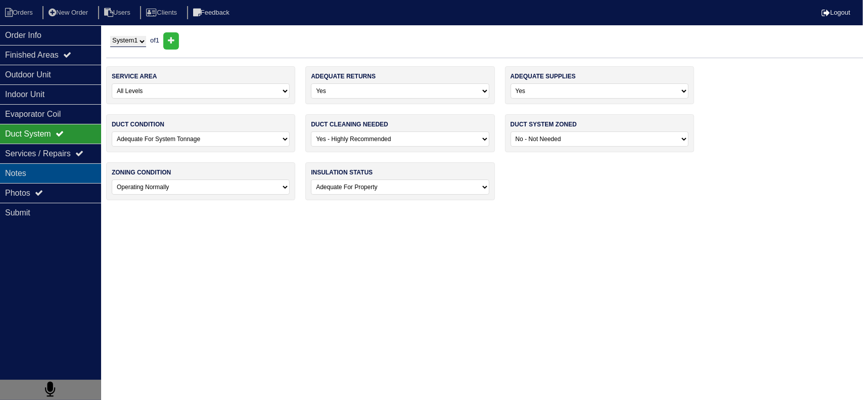
click at [76, 172] on div "Notes" at bounding box center [50, 173] width 101 height 20
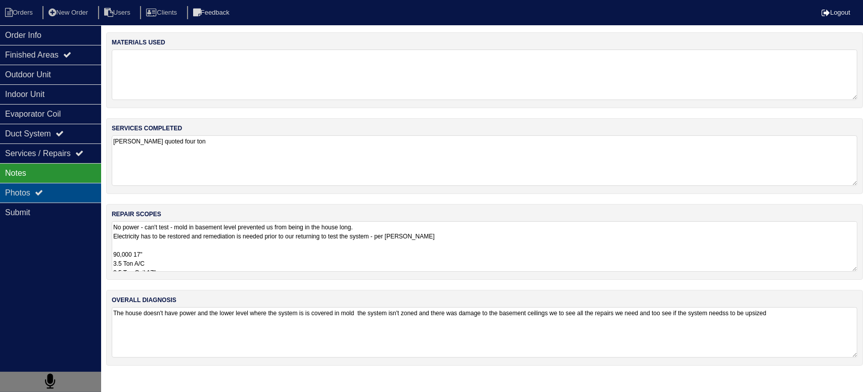
click at [74, 190] on div "Photos" at bounding box center [50, 193] width 101 height 20
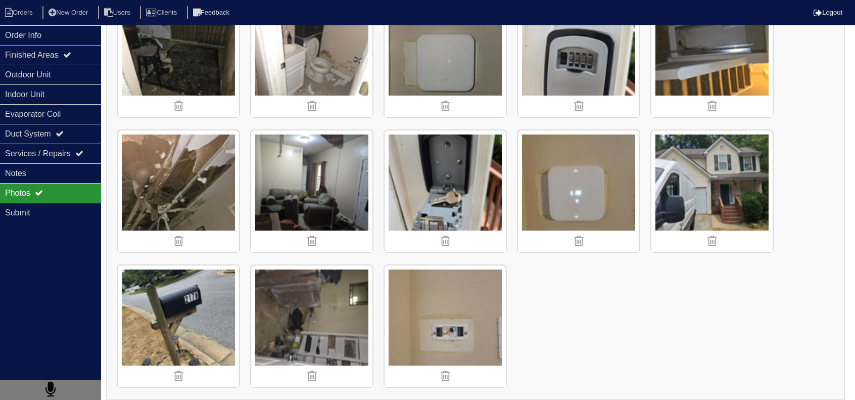
scroll to position [1274, 0]
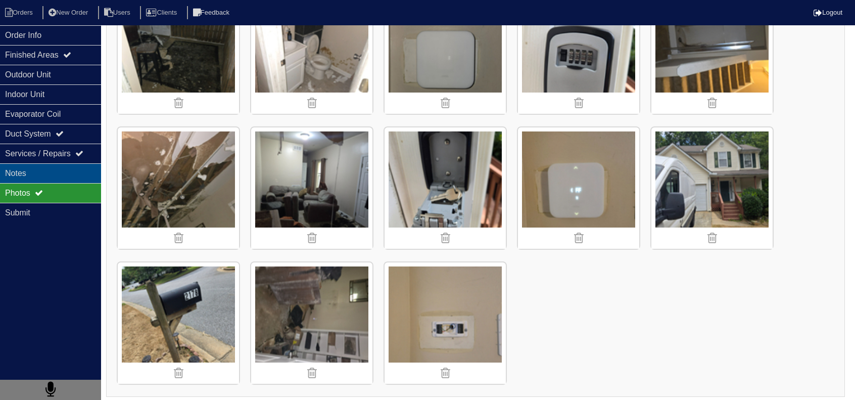
click at [69, 166] on div "Notes" at bounding box center [50, 173] width 101 height 20
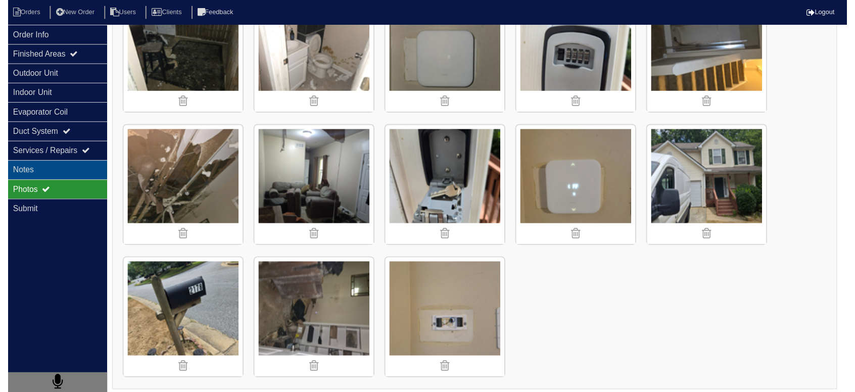
scroll to position [0, 0]
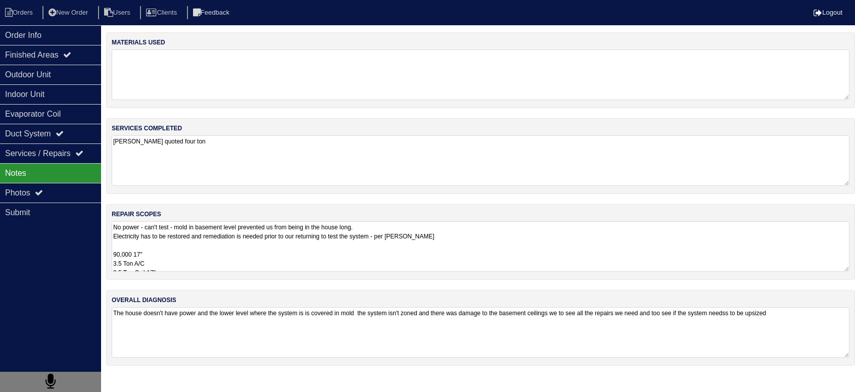
click at [306, 263] on textarea "No power - can't test - mold in basement level prevented us from being in the h…" at bounding box center [481, 246] width 738 height 51
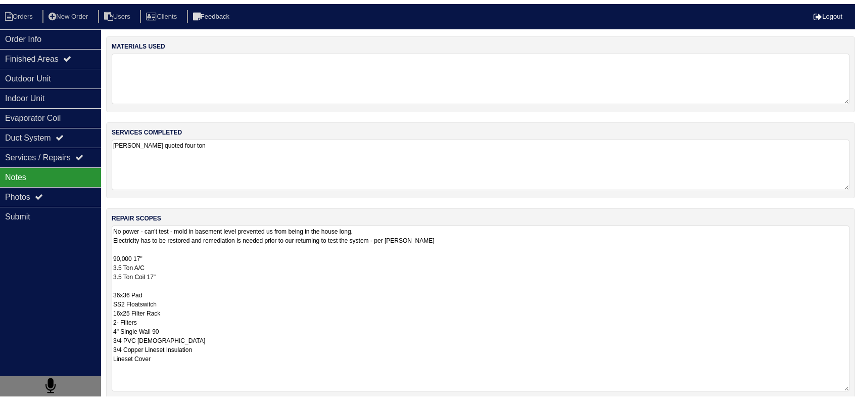
scroll to position [1, 0]
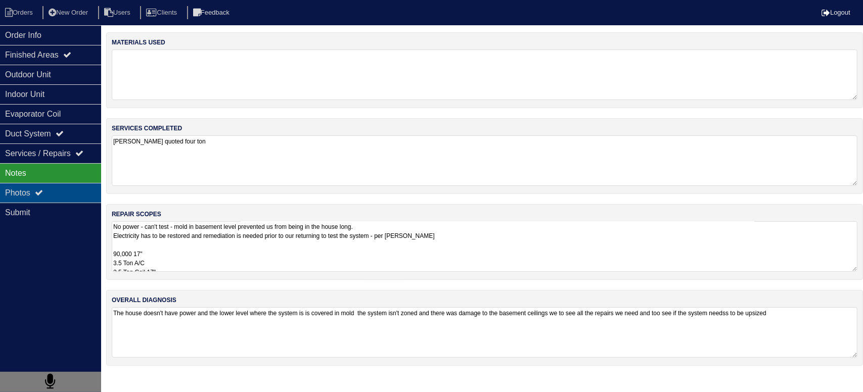
click at [66, 186] on div "Photos" at bounding box center [50, 193] width 101 height 20
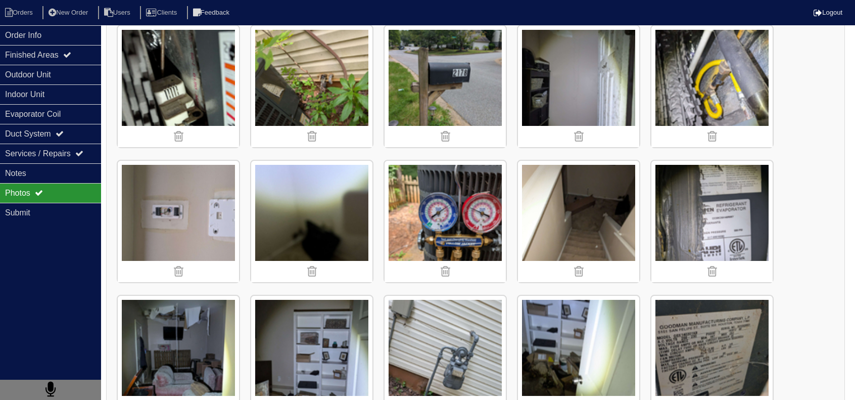
scroll to position [253, 0]
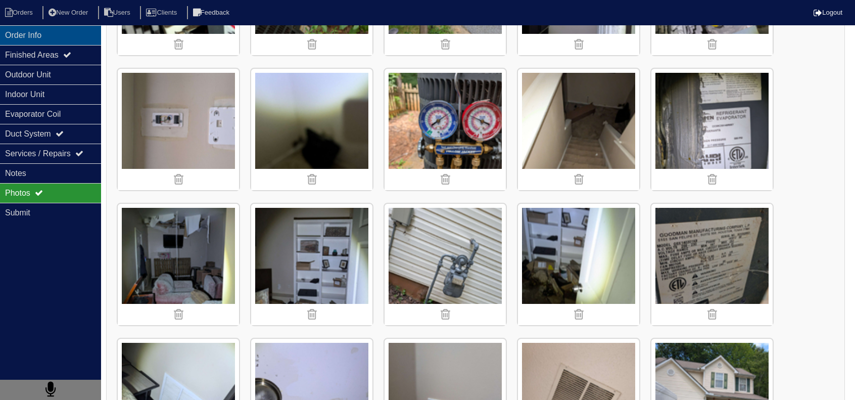
click at [76, 32] on div "Order Info" at bounding box center [50, 35] width 101 height 20
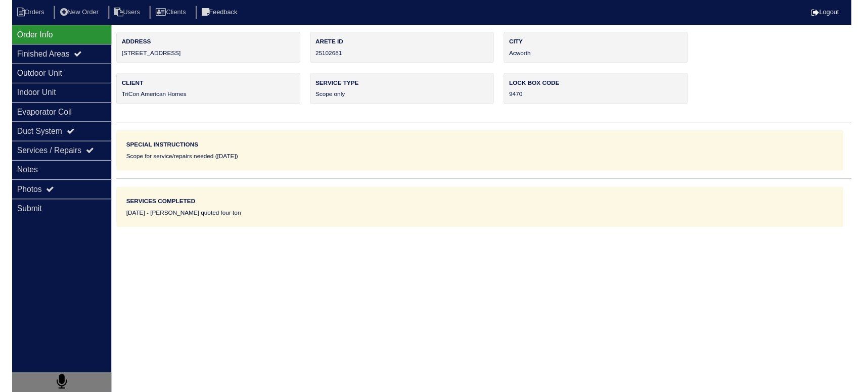
scroll to position [0, 0]
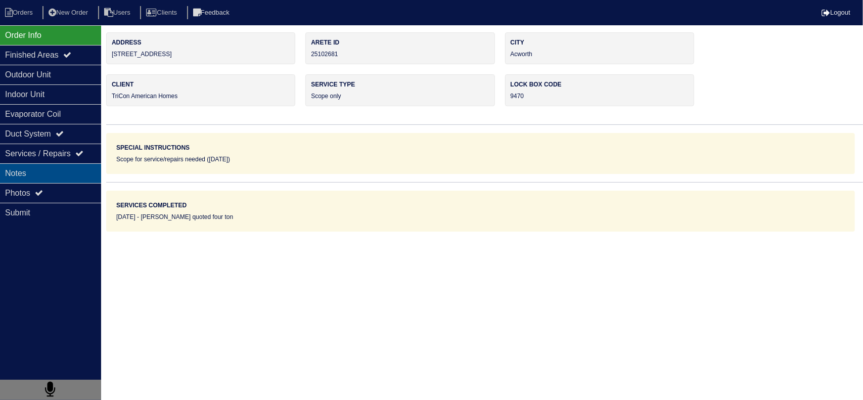
click at [59, 163] on div "Notes" at bounding box center [50, 173] width 101 height 20
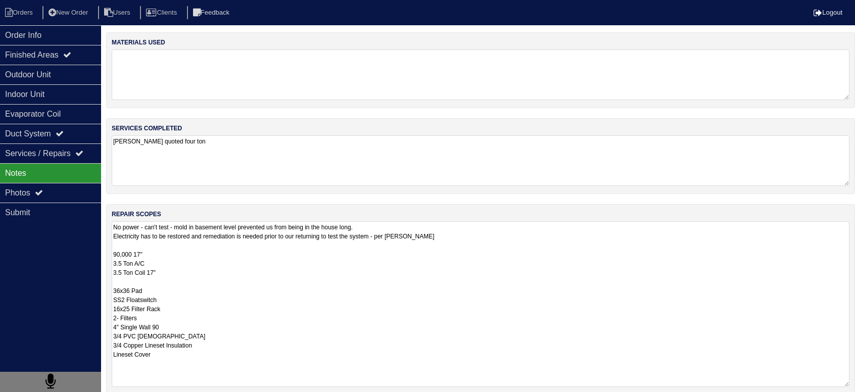
click at [222, 251] on textarea "No power - can't test - mold in basement level prevented us from being in the h…" at bounding box center [481, 304] width 738 height 166
click at [78, 189] on div "Photos" at bounding box center [50, 193] width 101 height 20
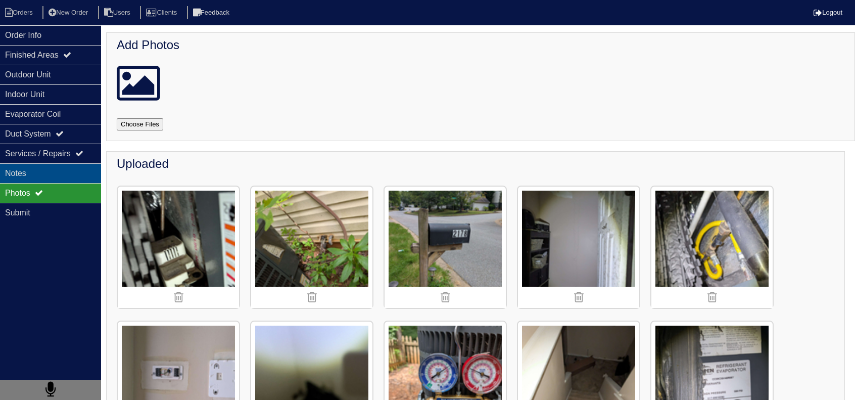
click at [77, 172] on div "Notes" at bounding box center [50, 173] width 101 height 20
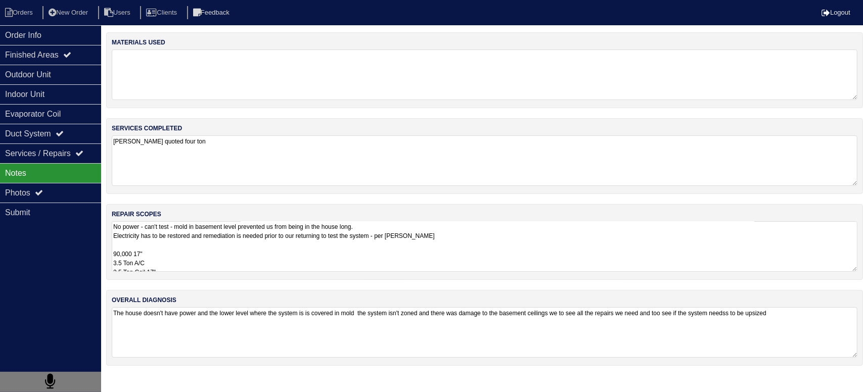
click at [241, 273] on div "repair scopes No power - can't test - mold in basement level prevented us from …" at bounding box center [484, 242] width 757 height 76
click at [212, 243] on textarea "No power - can't test - mold in basement level prevented us from being in the h…" at bounding box center [481, 246] width 738 height 51
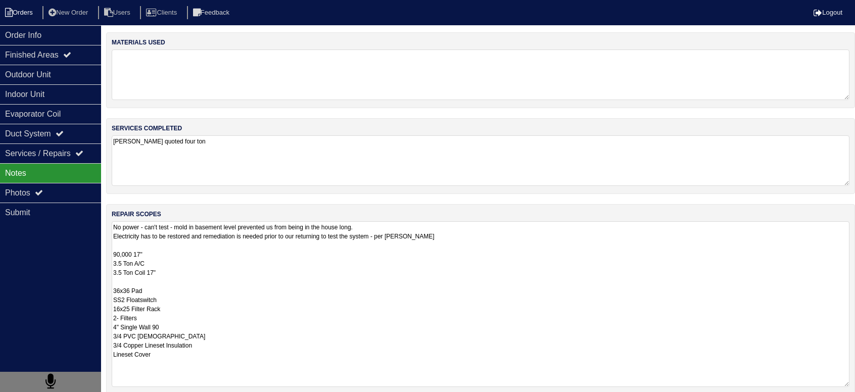
drag, startPoint x: 56, startPoint y: 38, endPoint x: 41, endPoint y: 18, distance: 25.0
click at [54, 33] on div "Order Info" at bounding box center [50, 35] width 101 height 20
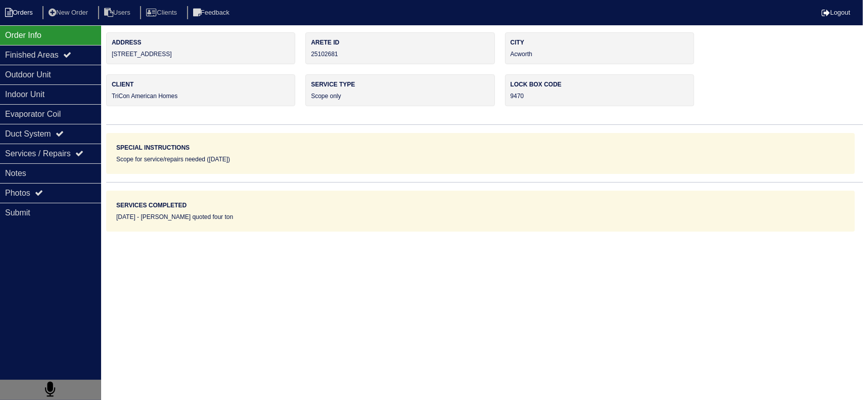
click at [31, 9] on li "Orders" at bounding box center [20, 13] width 41 height 14
select select "15"
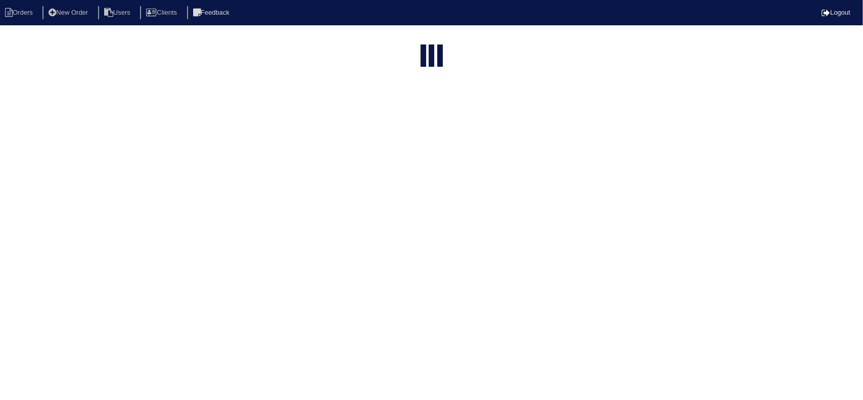
type input "2178"
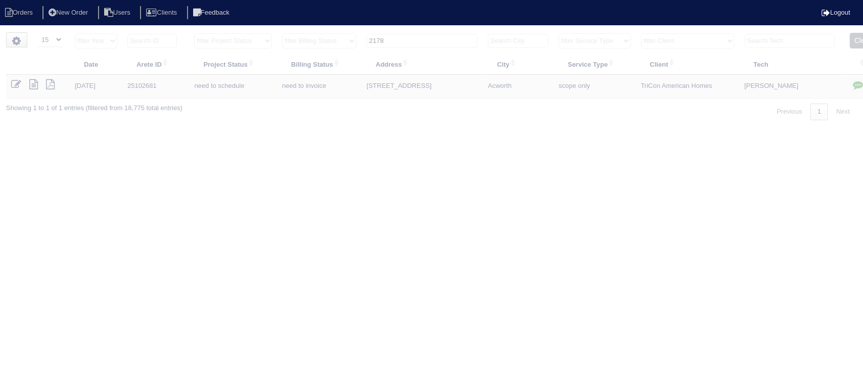
click at [408, 40] on input "2178" at bounding box center [421, 41] width 111 height 14
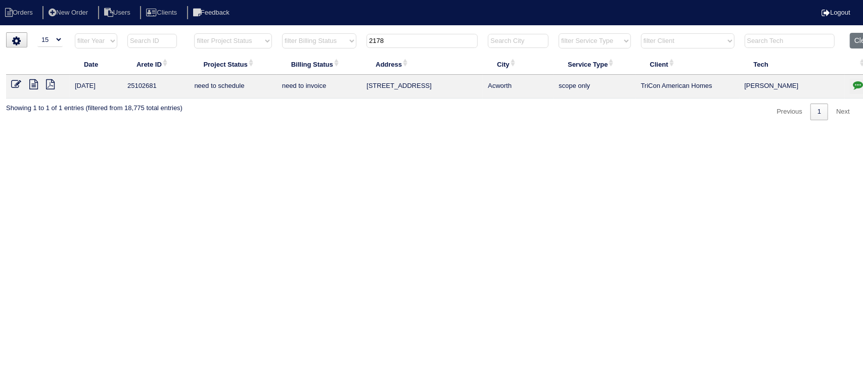
click at [36, 83] on icon at bounding box center [33, 84] width 9 height 10
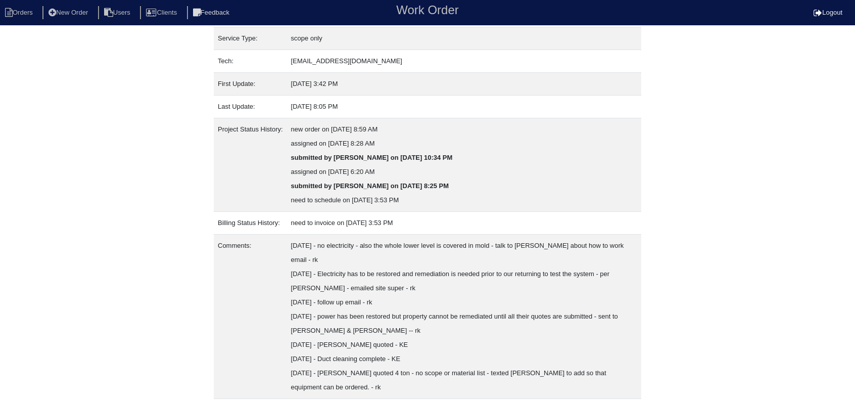
scroll to position [172, 0]
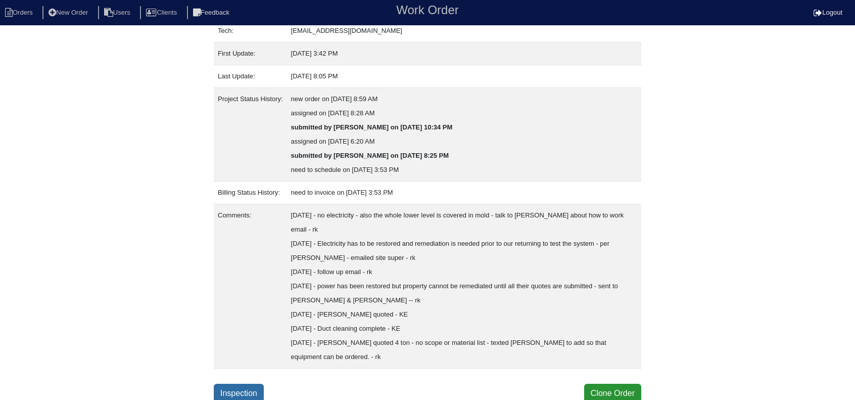
click at [220, 393] on link "Inspection" at bounding box center [239, 393] width 50 height 19
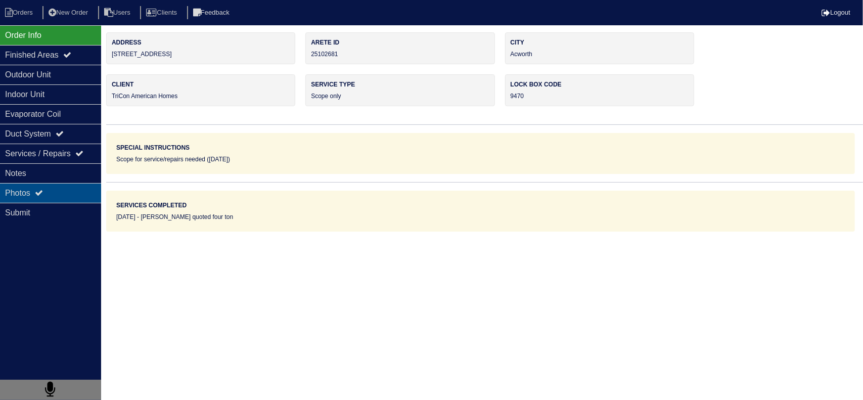
drag, startPoint x: 51, startPoint y: 202, endPoint x: 62, endPoint y: 193, distance: 14.4
click at [56, 198] on div "Order Info Finished Areas Outdoor Unit Indoor Unit Evaporator Coil Duct System …" at bounding box center [50, 225] width 101 height 400
click at [61, 193] on div "Photos" at bounding box center [50, 193] width 101 height 20
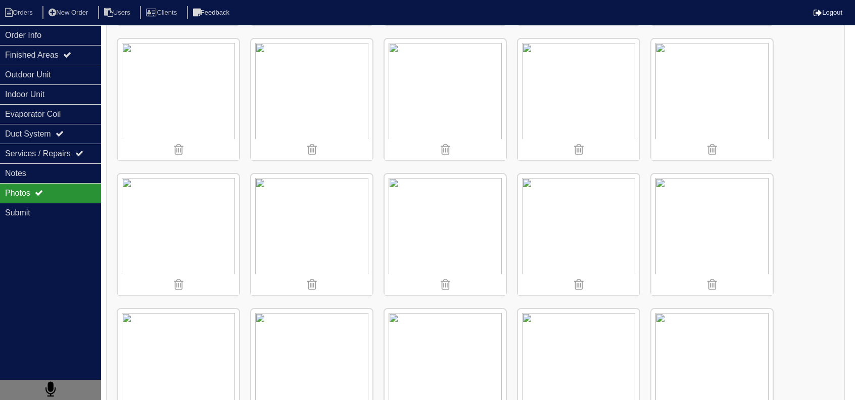
scroll to position [819, 0]
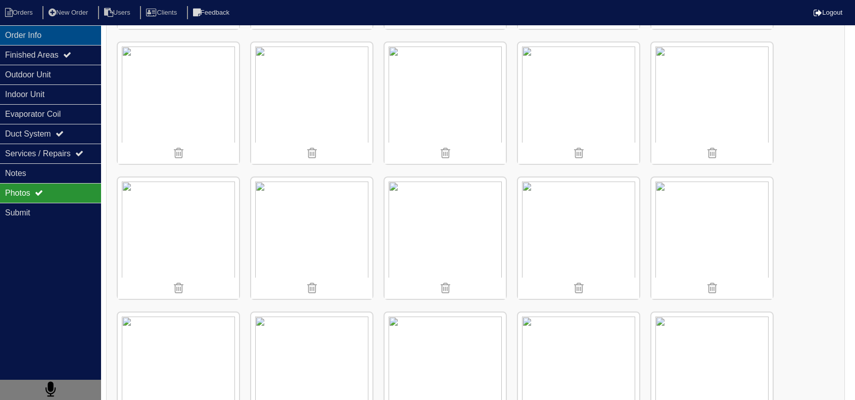
click at [70, 34] on div "Order Info" at bounding box center [50, 35] width 101 height 20
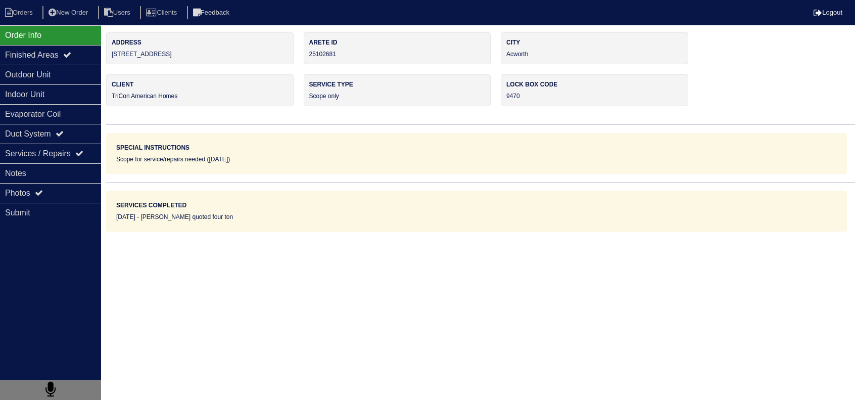
scroll to position [0, 0]
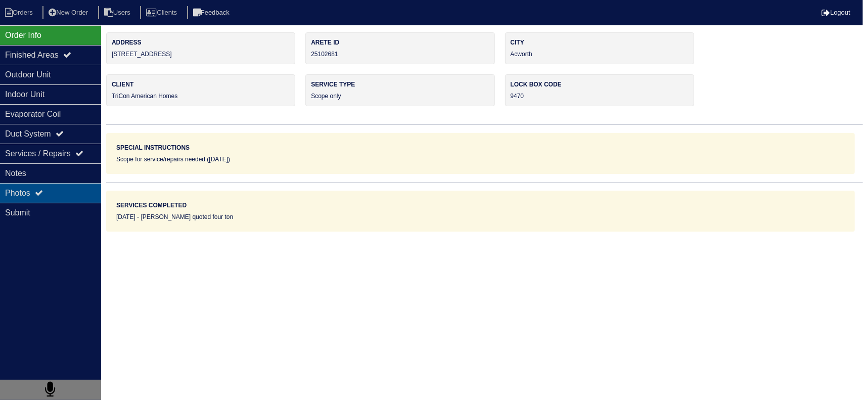
click at [49, 195] on div "Photos" at bounding box center [50, 193] width 101 height 20
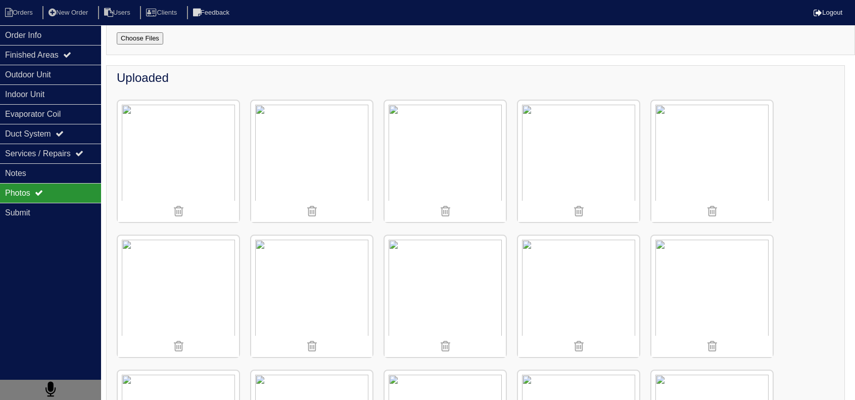
scroll to position [253, 0]
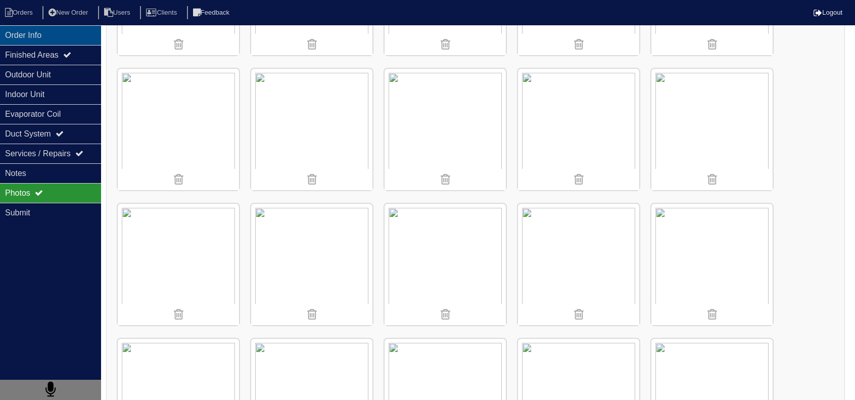
click at [85, 32] on div "Order Info" at bounding box center [50, 35] width 101 height 20
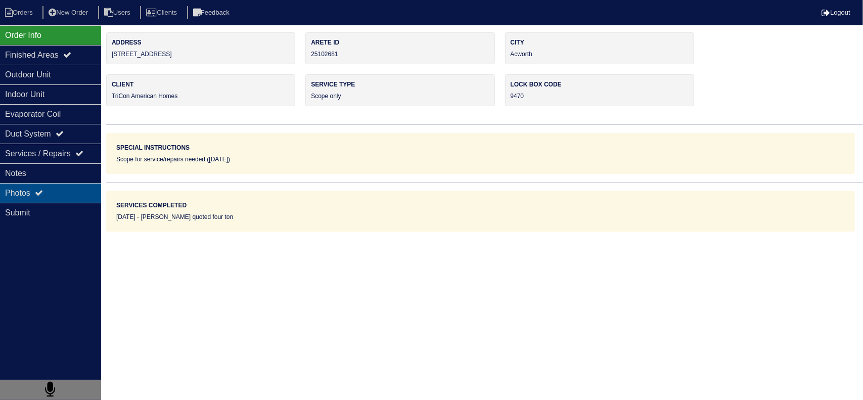
click at [37, 186] on div "Photos" at bounding box center [50, 193] width 101 height 20
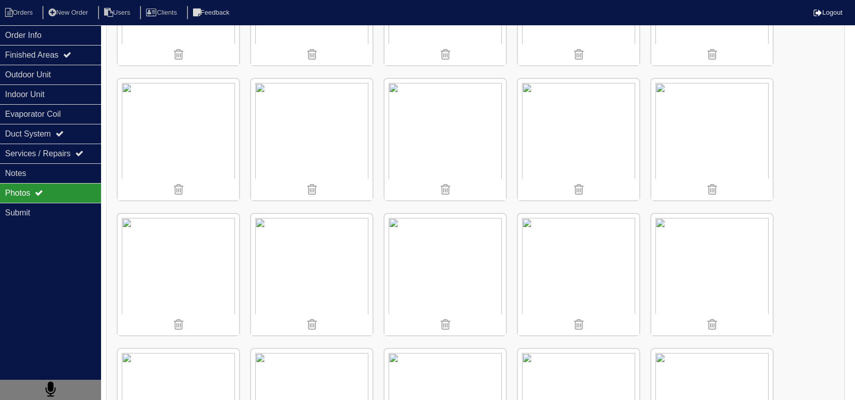
scroll to position [859, 0]
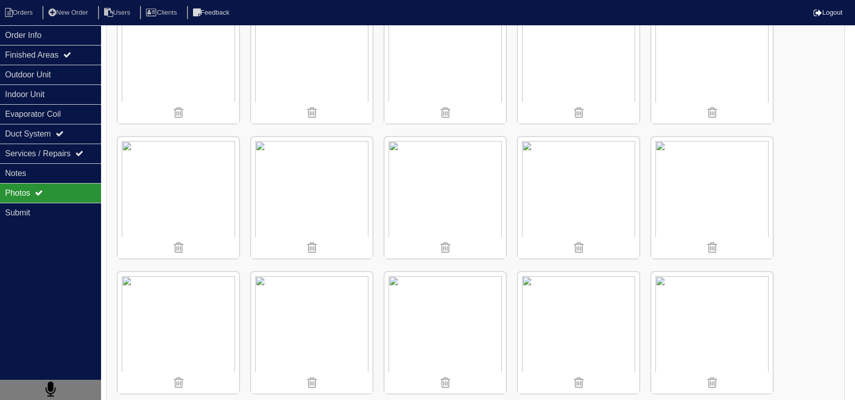
click at [737, 199] on img at bounding box center [711, 197] width 121 height 121
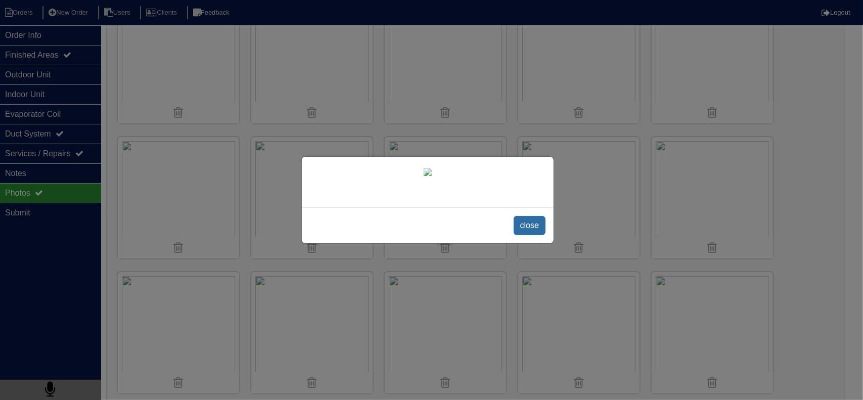
click at [540, 235] on span "close" at bounding box center [529, 225] width 32 height 19
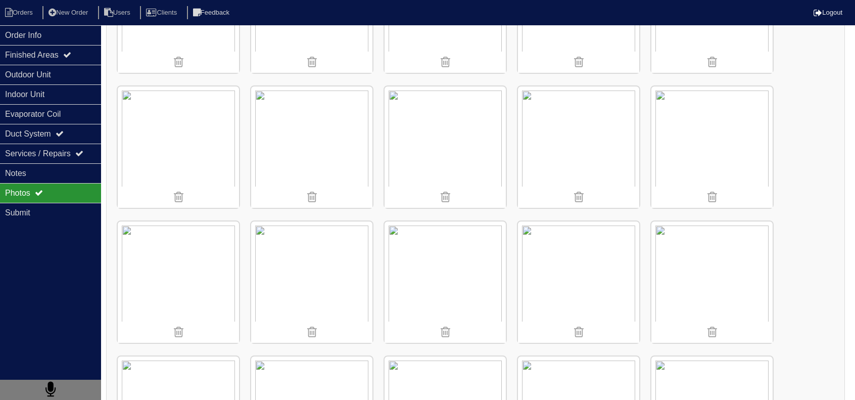
scroll to position [1061, 0]
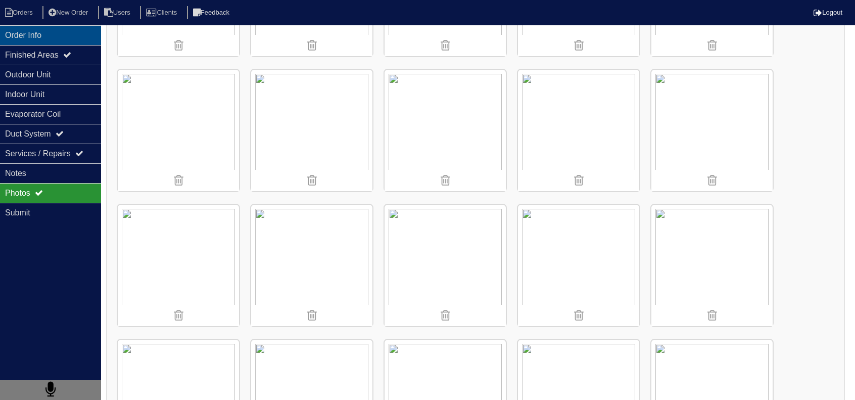
click at [43, 31] on div "Order Info" at bounding box center [50, 35] width 101 height 20
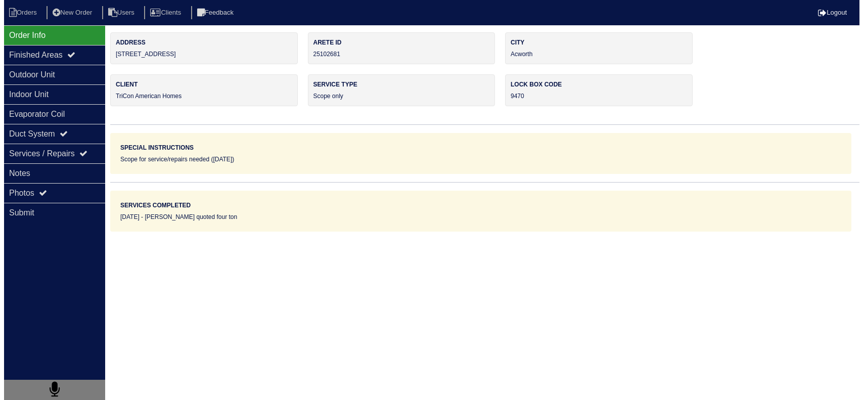
scroll to position [0, 0]
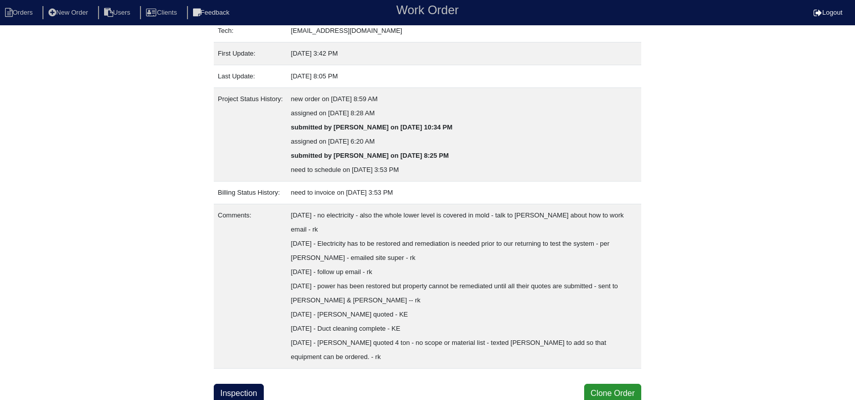
scroll to position [172, 0]
click at [259, 393] on link "Inspection" at bounding box center [239, 393] width 50 height 19
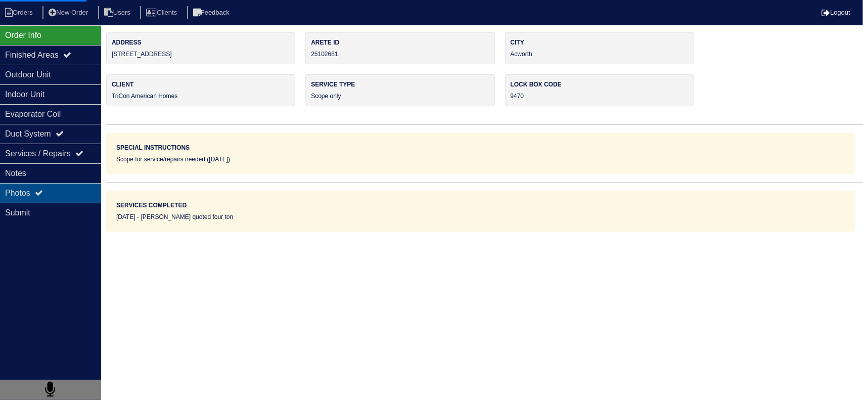
click at [47, 194] on div "Photos" at bounding box center [50, 193] width 101 height 20
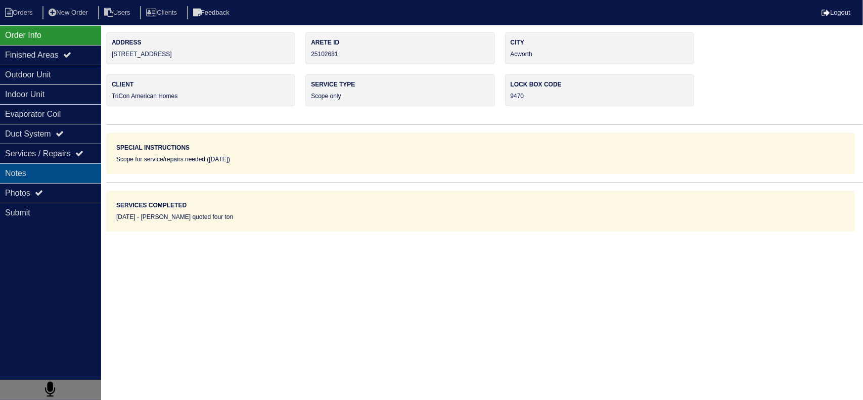
click at [49, 172] on div "Notes" at bounding box center [50, 173] width 101 height 20
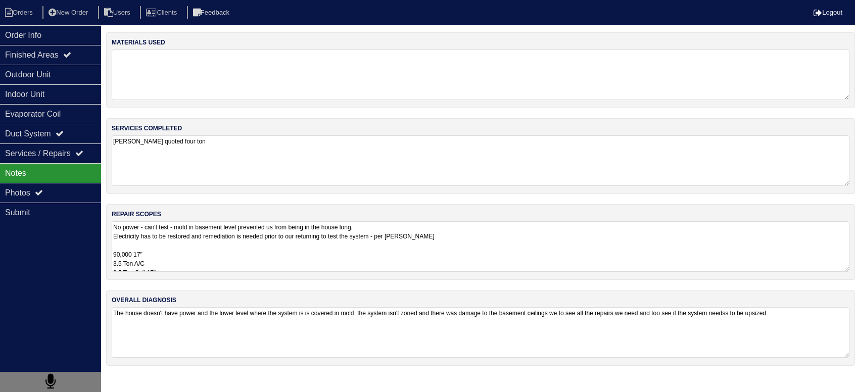
click at [226, 251] on textarea "No power - can't test - mold in basement level prevented us from being in the h…" at bounding box center [481, 246] width 738 height 51
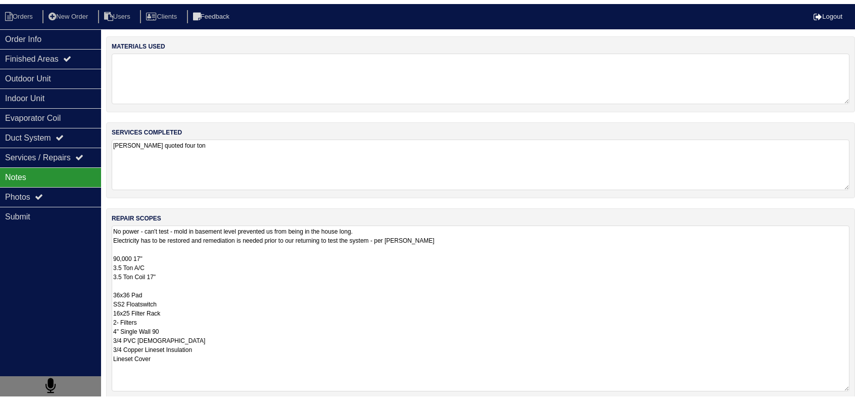
scroll to position [1, 0]
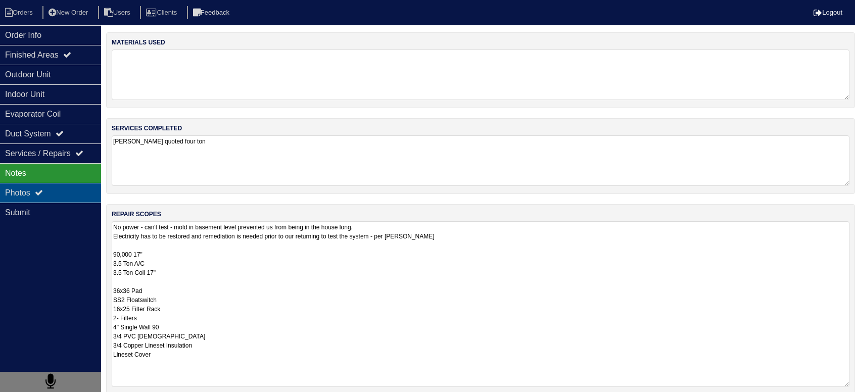
click at [52, 194] on div "Photos" at bounding box center [50, 193] width 101 height 20
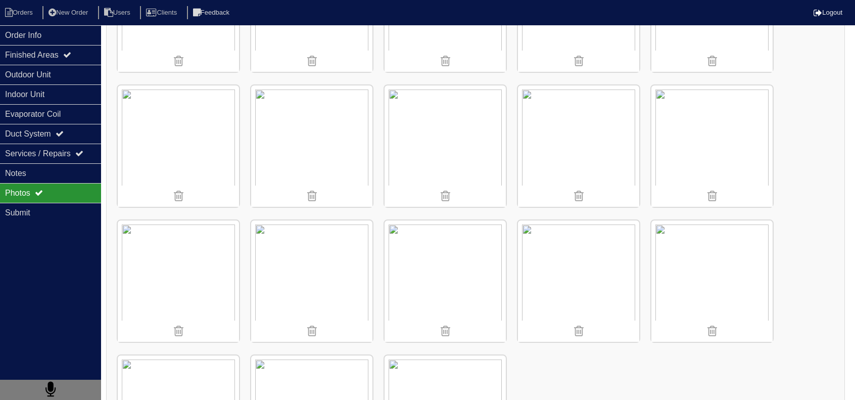
scroll to position [1213, 0]
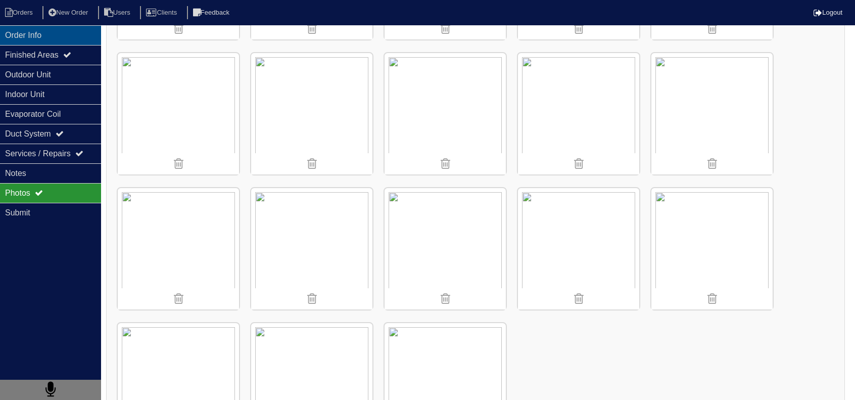
click at [88, 28] on div "Order Info" at bounding box center [50, 35] width 101 height 20
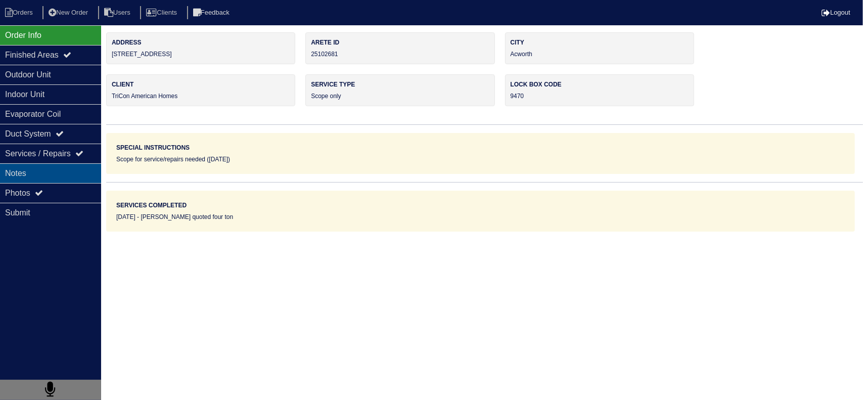
click at [82, 174] on div "Notes" at bounding box center [50, 173] width 101 height 20
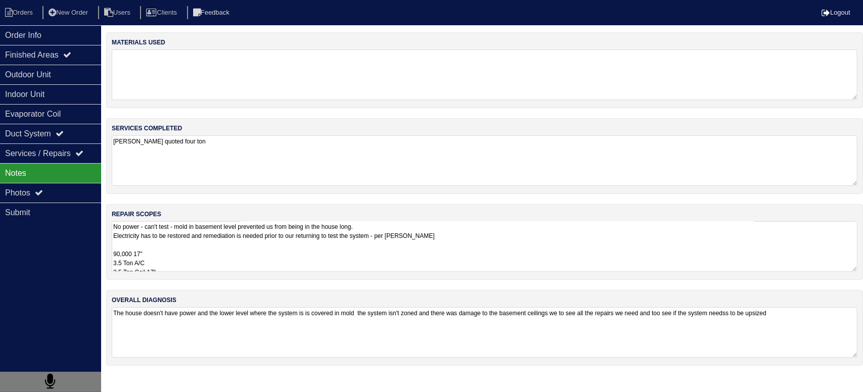
click at [205, 252] on textarea "No power - can't test - mold in basement level prevented us from being in the h…" at bounding box center [484, 246] width 745 height 51
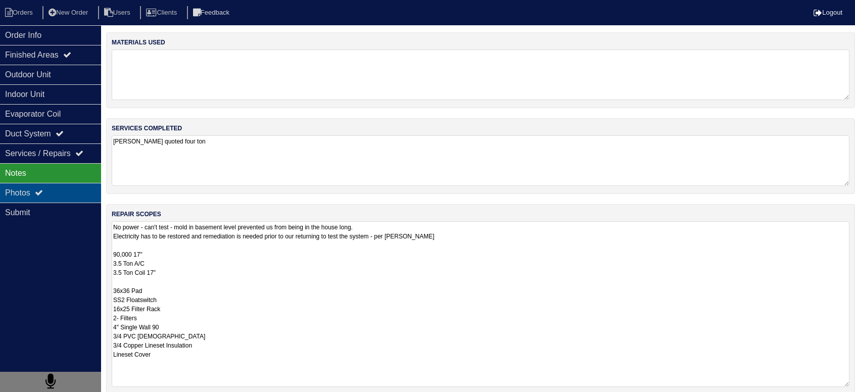
click at [58, 190] on div "Photos" at bounding box center [50, 193] width 101 height 20
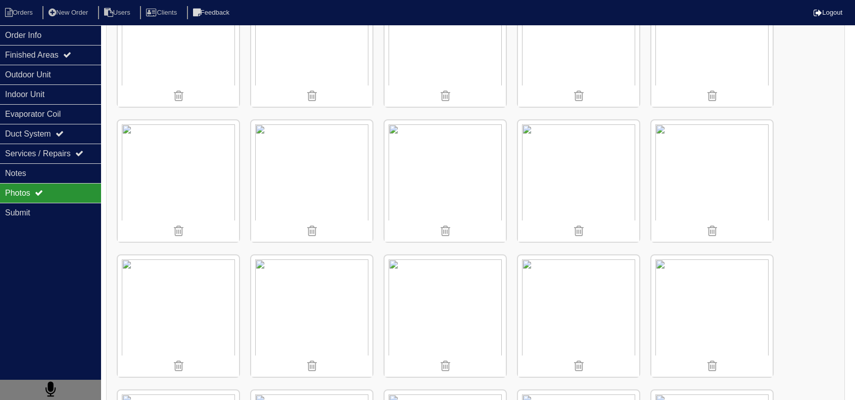
scroll to position [910, 0]
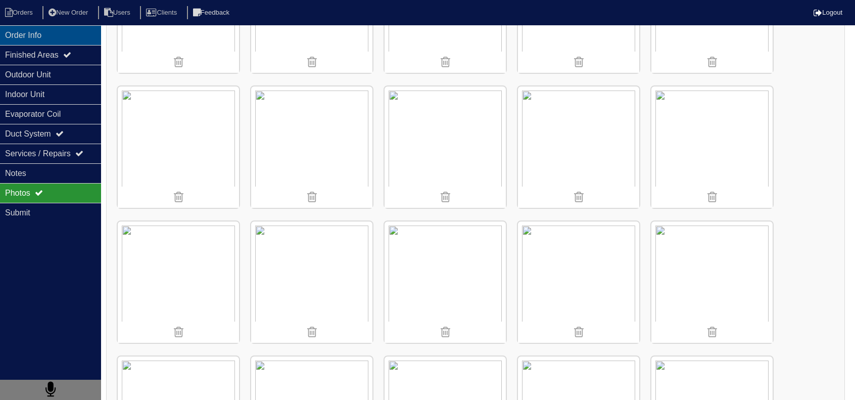
click at [68, 32] on div "Order Info" at bounding box center [50, 35] width 101 height 20
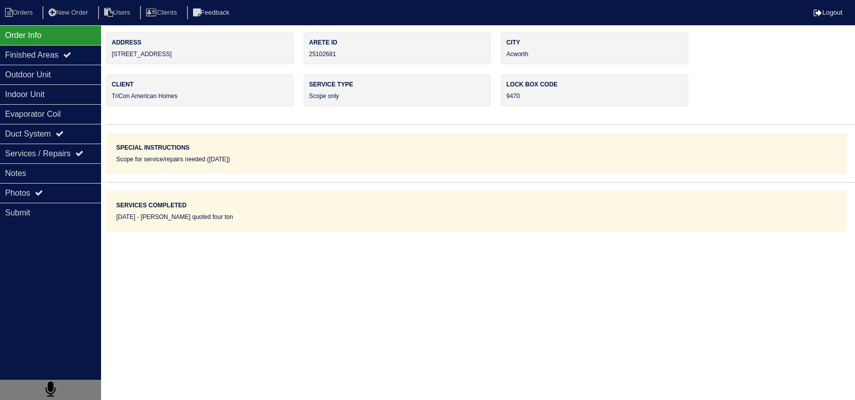
scroll to position [0, 0]
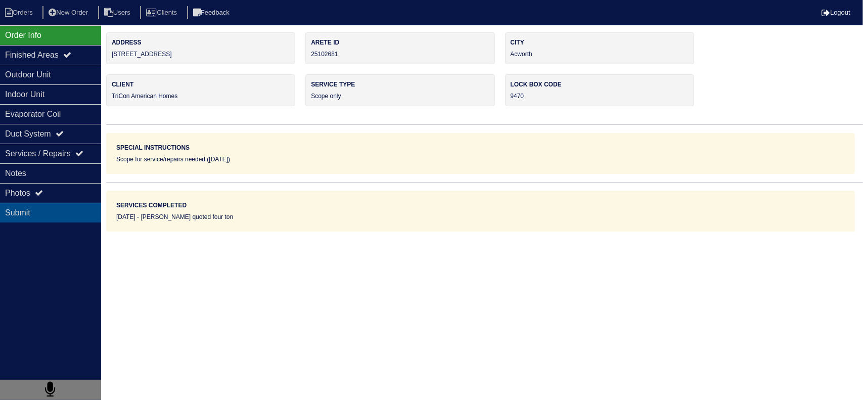
click at [53, 204] on div "Submit" at bounding box center [50, 213] width 101 height 20
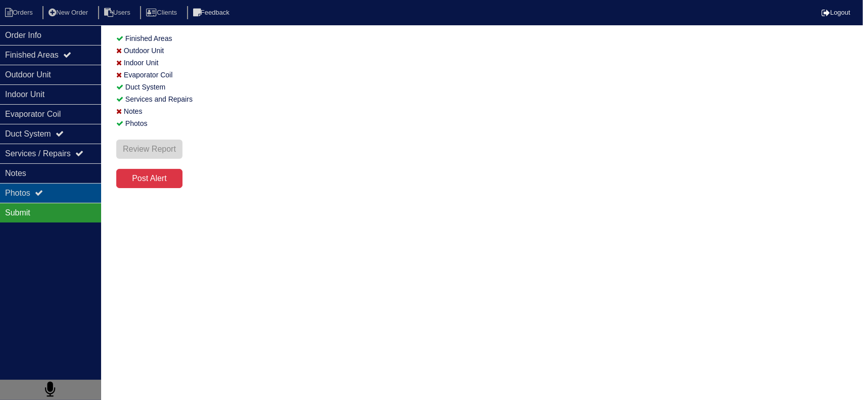
click at [58, 194] on div "Photos" at bounding box center [50, 193] width 101 height 20
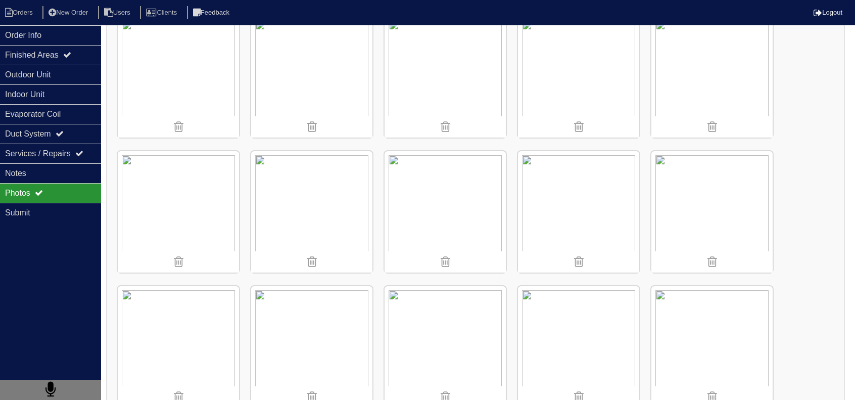
scroll to position [354, 0]
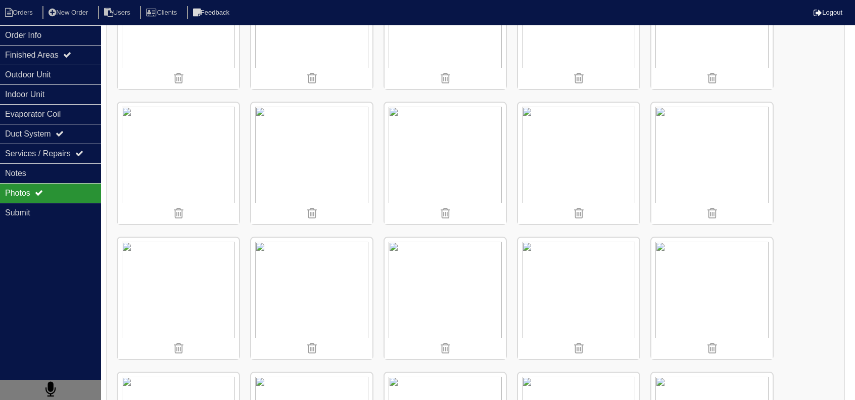
click at [699, 259] on img at bounding box center [711, 298] width 121 height 121
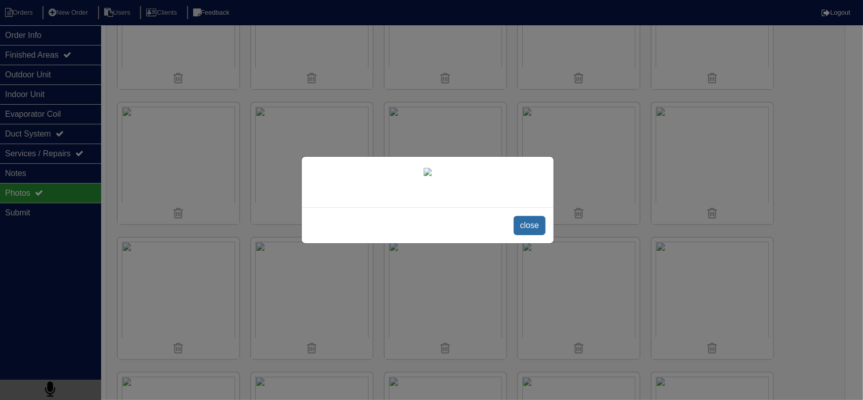
click at [534, 235] on span "close" at bounding box center [529, 225] width 32 height 19
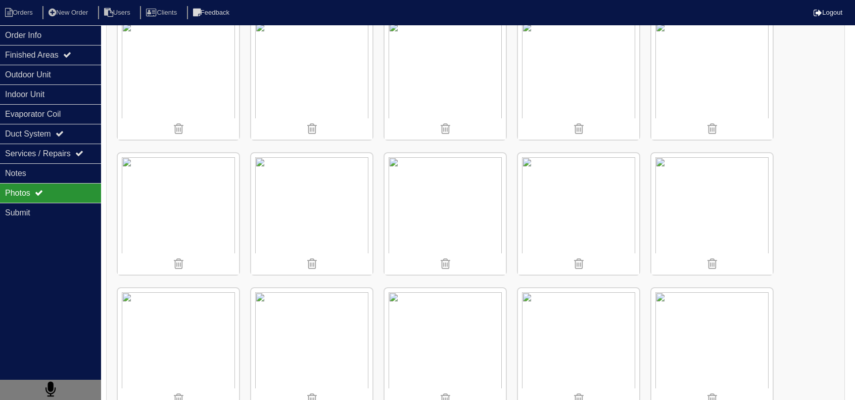
scroll to position [657, 0]
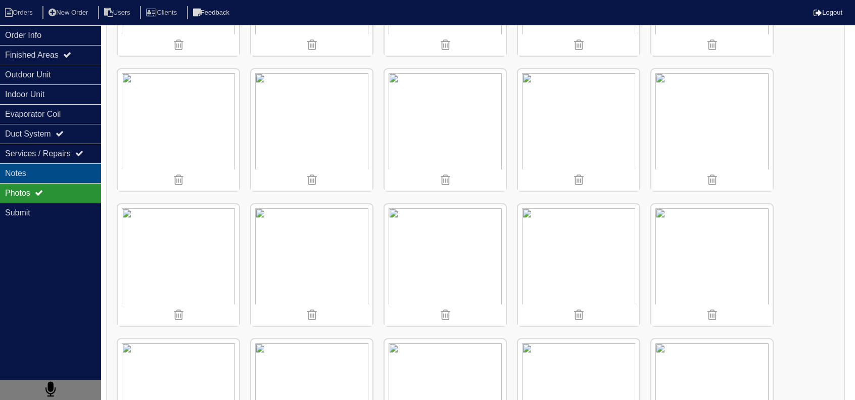
click at [82, 163] on div "Notes" at bounding box center [50, 173] width 101 height 20
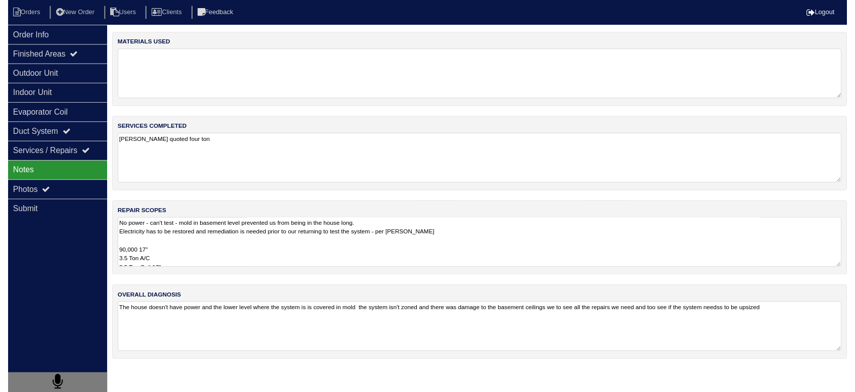
scroll to position [0, 0]
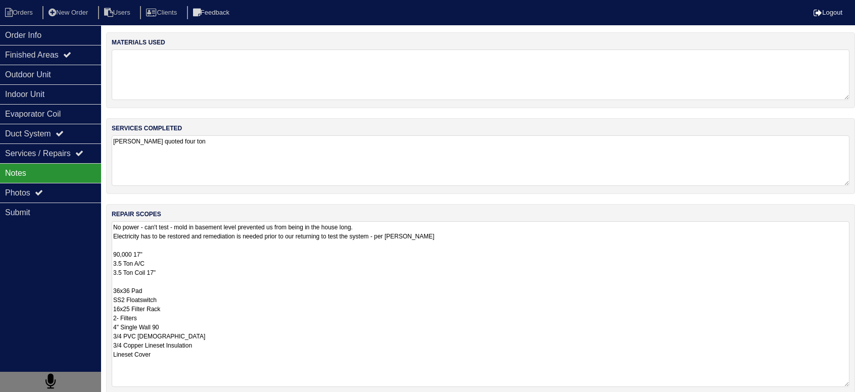
click at [162, 229] on textarea "No power - can't test - mold in basement level prevented us from being in the h…" at bounding box center [481, 304] width 738 height 166
click at [176, 260] on textarea "No power - can't test - mold in basement level prevented us from being in the h…" at bounding box center [481, 304] width 738 height 166
click at [172, 283] on textarea "No power - can't test - mold in basement level prevented us from being in the h…" at bounding box center [481, 304] width 738 height 166
click at [214, 358] on textarea "No power - can't test - mold in basement level prevented us from being in the h…" at bounding box center [481, 304] width 738 height 166
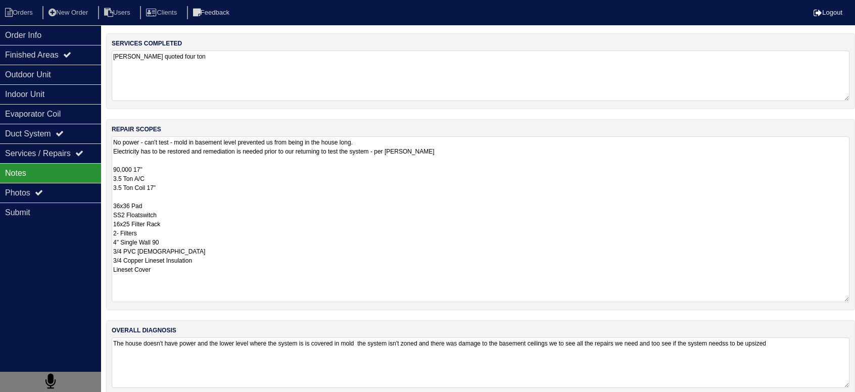
scroll to position [97, 0]
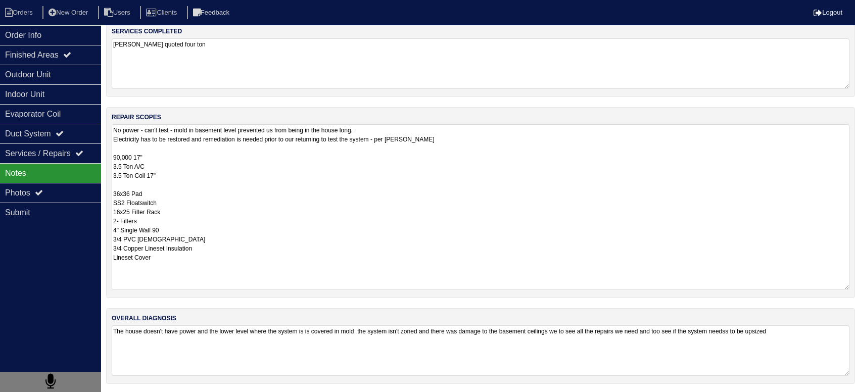
click at [179, 155] on textarea "No power - can't test - mold in basement level prevented us from being in the h…" at bounding box center [481, 207] width 738 height 166
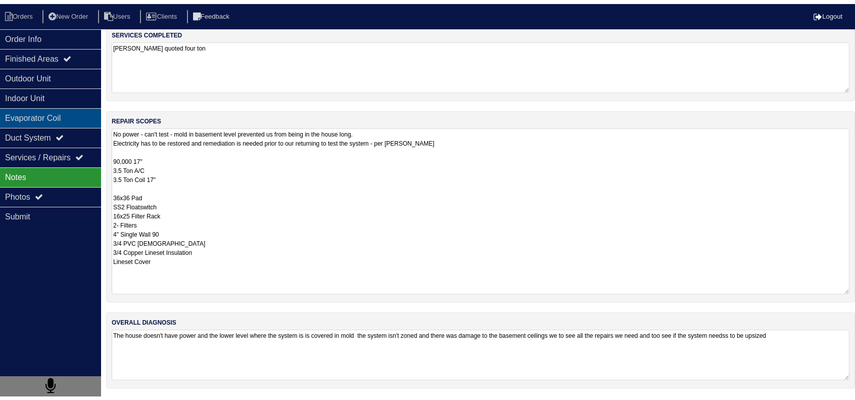
scroll to position [0, 0]
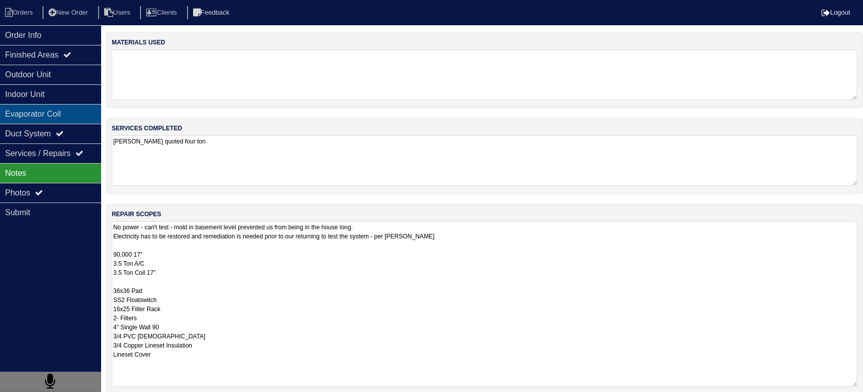
click at [48, 112] on div "Evaporator Coil" at bounding box center [50, 114] width 101 height 20
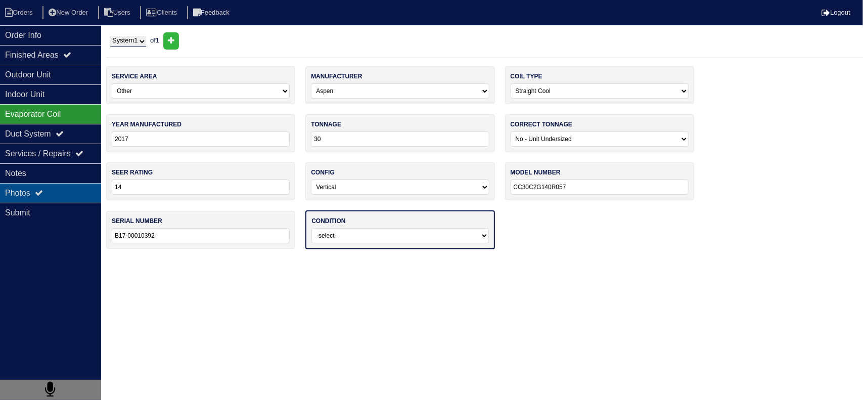
click at [81, 190] on div "Photos" at bounding box center [50, 193] width 101 height 20
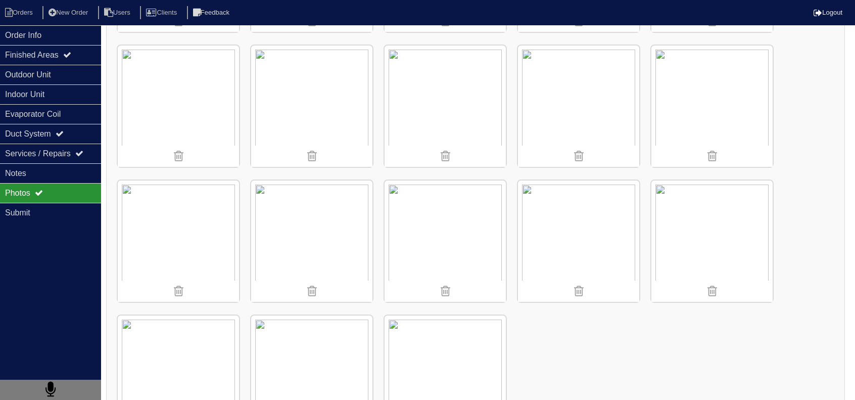
scroll to position [1274, 0]
